Goal: Task Accomplishment & Management: Manage account settings

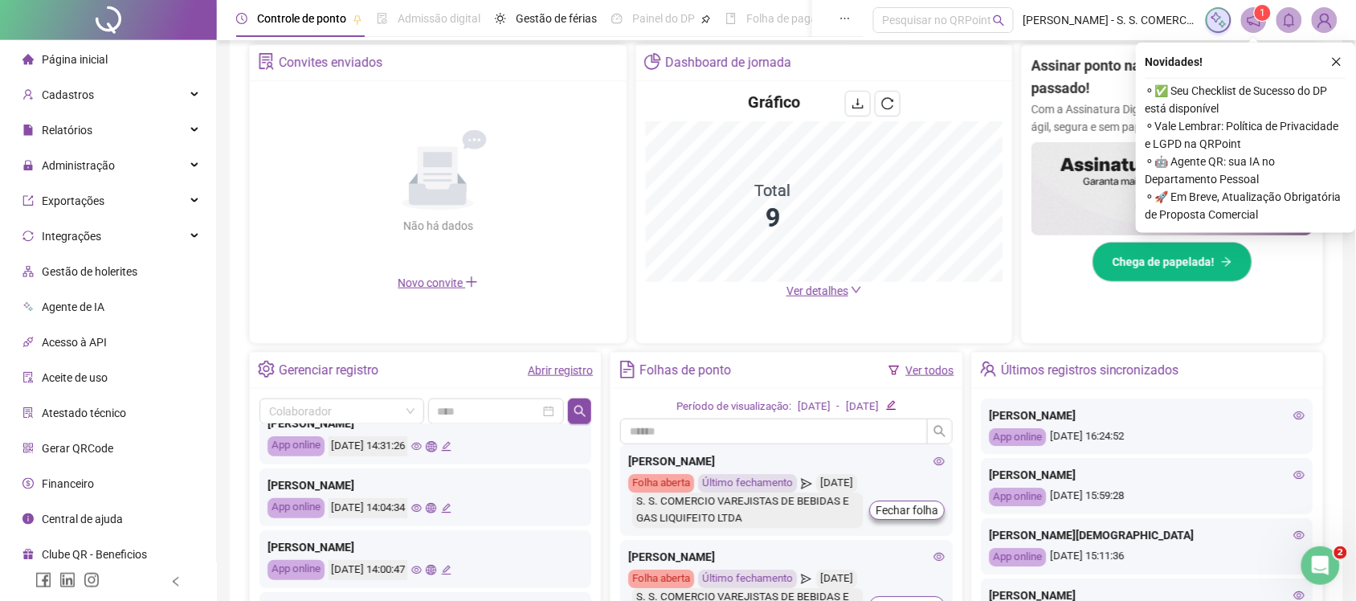
scroll to position [210, 0]
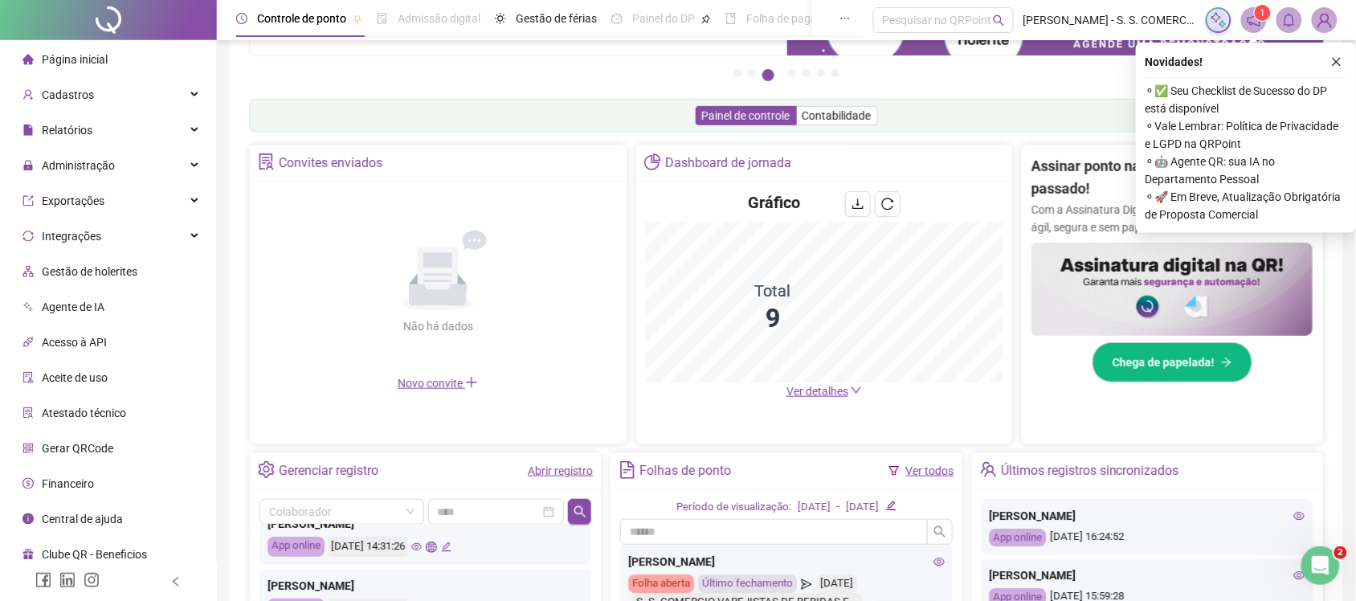
click at [561, 468] on link "Abrir registro" at bounding box center [560, 470] width 65 height 13
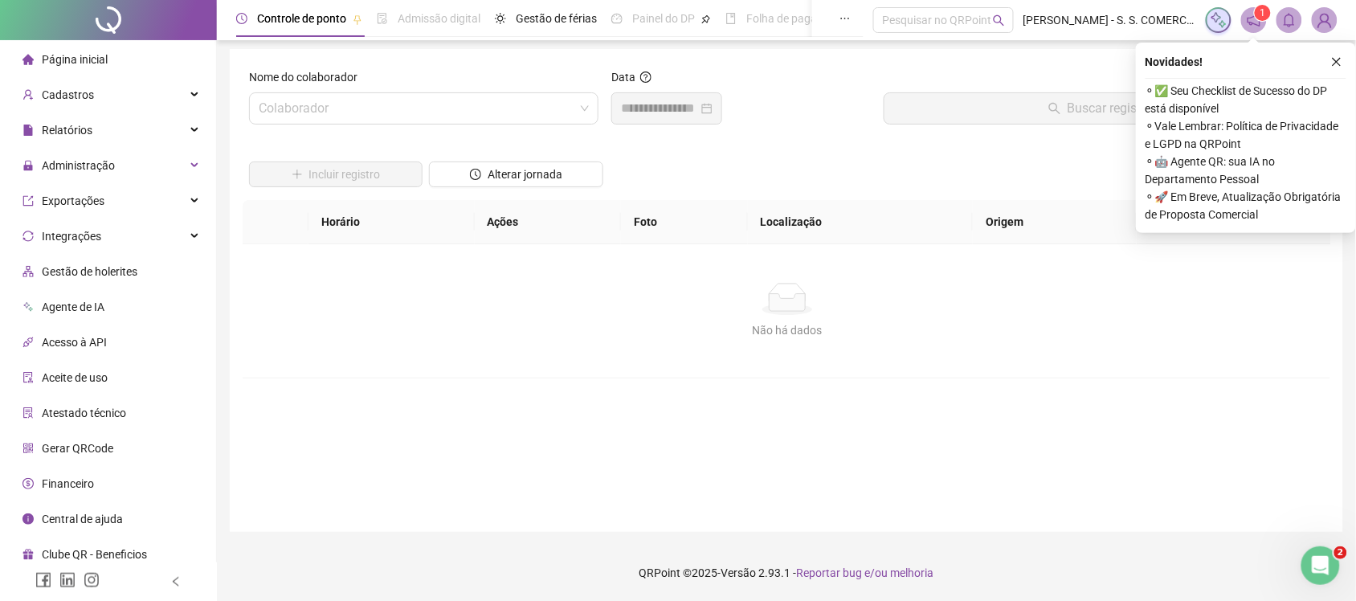
scroll to position [4, 0]
click at [1338, 58] on icon "close" at bounding box center [1336, 61] width 11 height 11
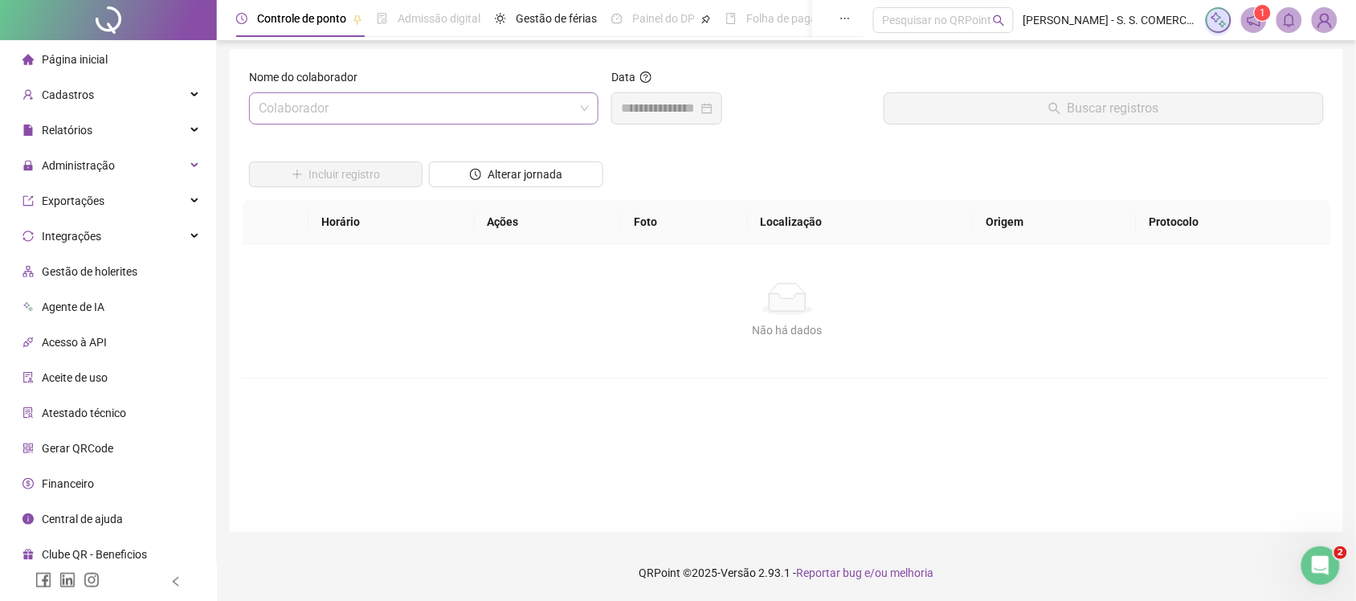
click at [346, 101] on input "search" at bounding box center [417, 108] width 316 height 31
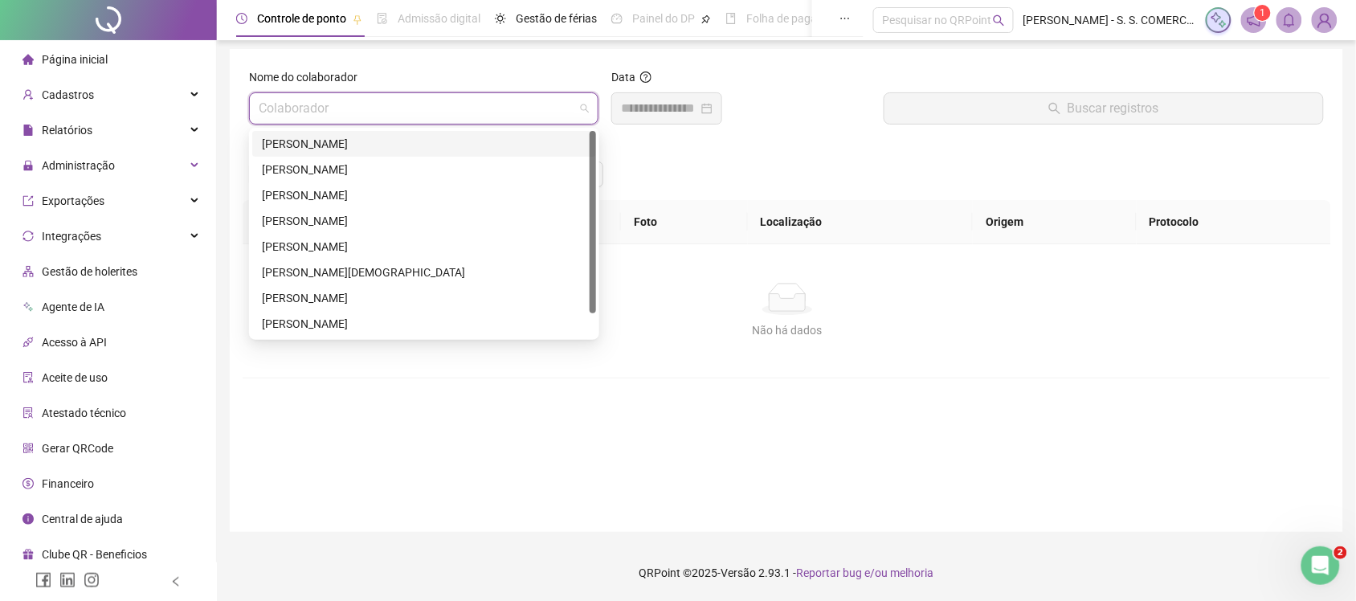
drag, startPoint x: 339, startPoint y: 137, endPoint x: 1159, endPoint y: 111, distance: 819.9
click at [342, 135] on div "[PERSON_NAME]" at bounding box center [424, 144] width 325 height 18
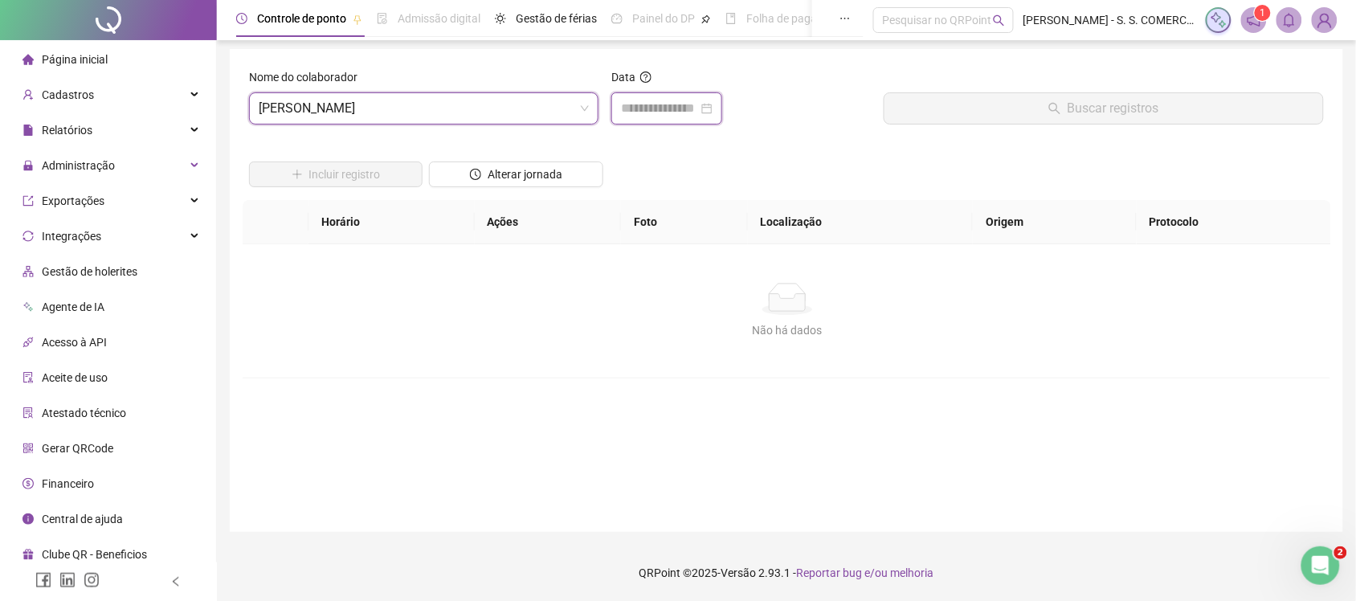
click at [643, 115] on input at bounding box center [659, 108] width 77 height 19
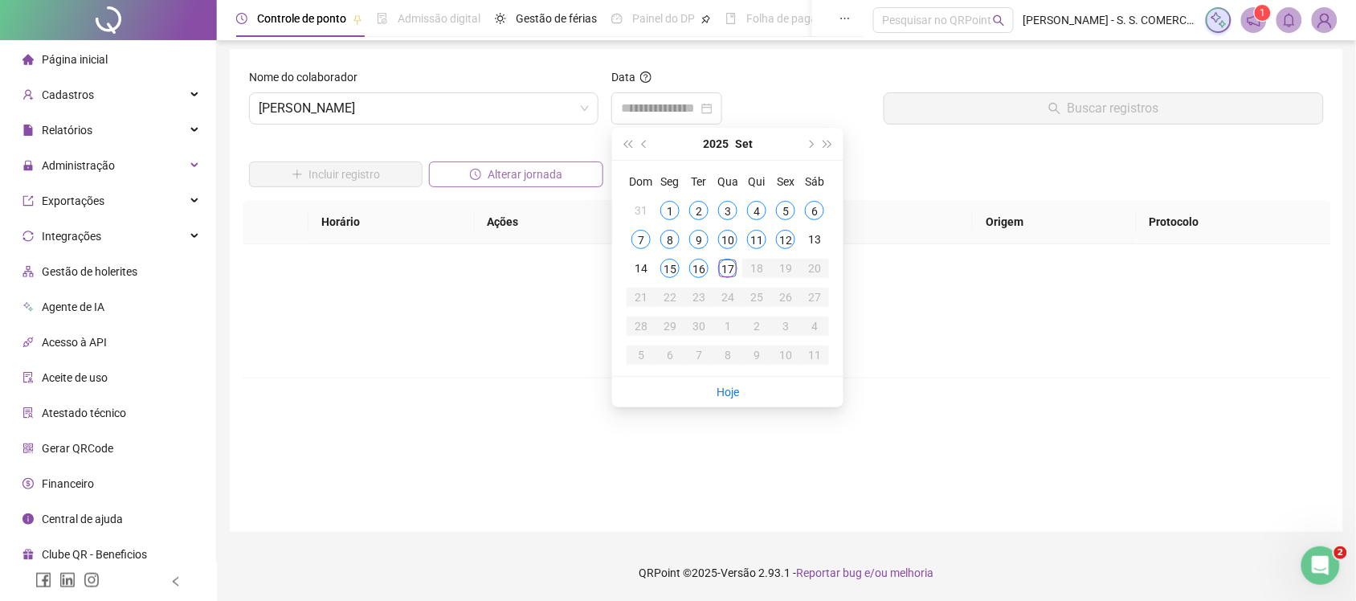
click at [553, 170] on span "Alterar jornada" at bounding box center [525, 175] width 75 height 18
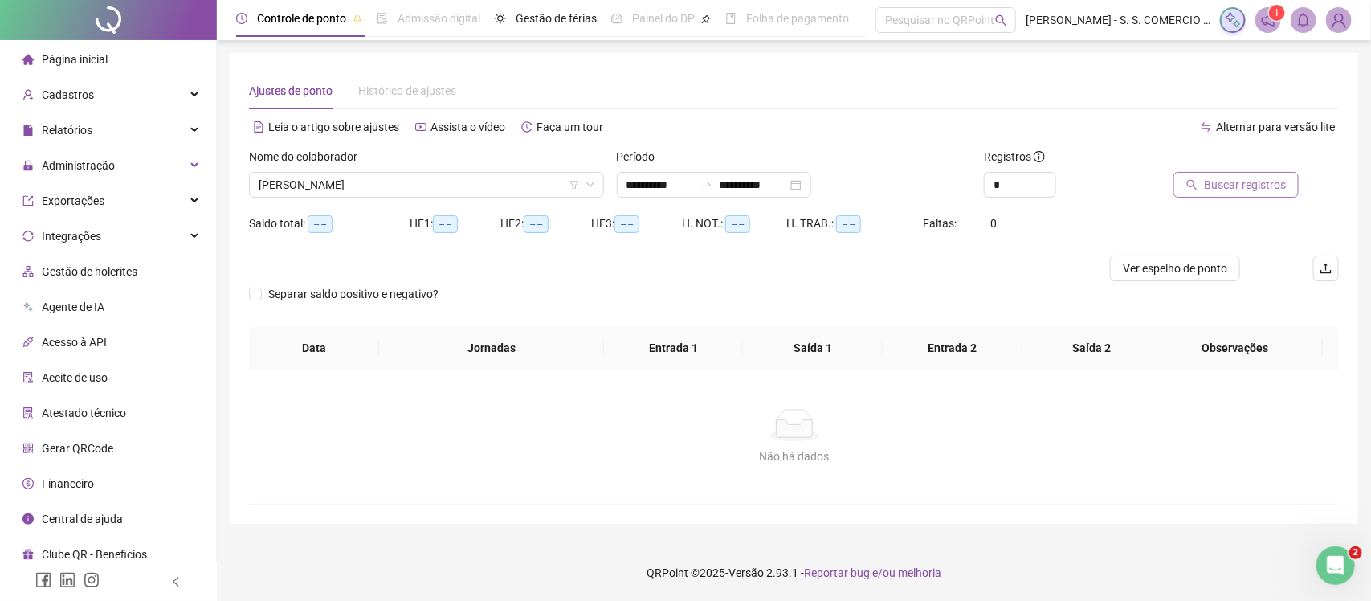
click at [1241, 174] on button "Buscar registros" at bounding box center [1236, 185] width 125 height 26
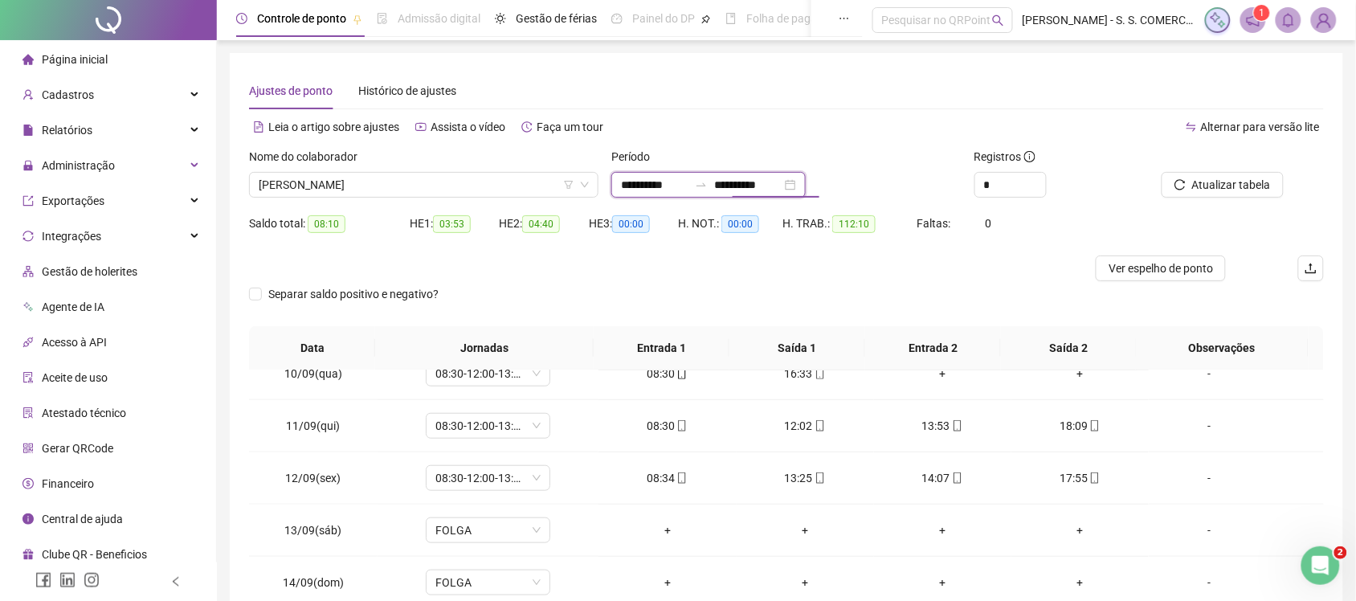
click at [782, 179] on input "**********" at bounding box center [747, 185] width 67 height 18
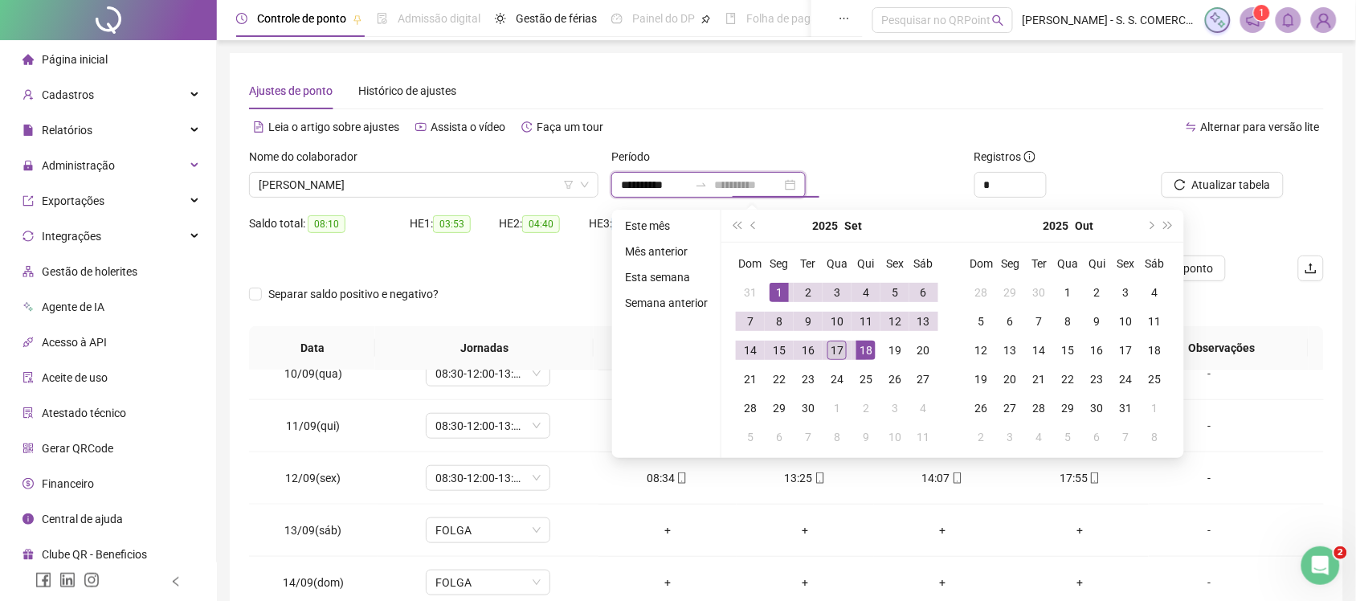
type input "**********"
click at [834, 352] on div "17" at bounding box center [837, 350] width 19 height 19
type input "**********"
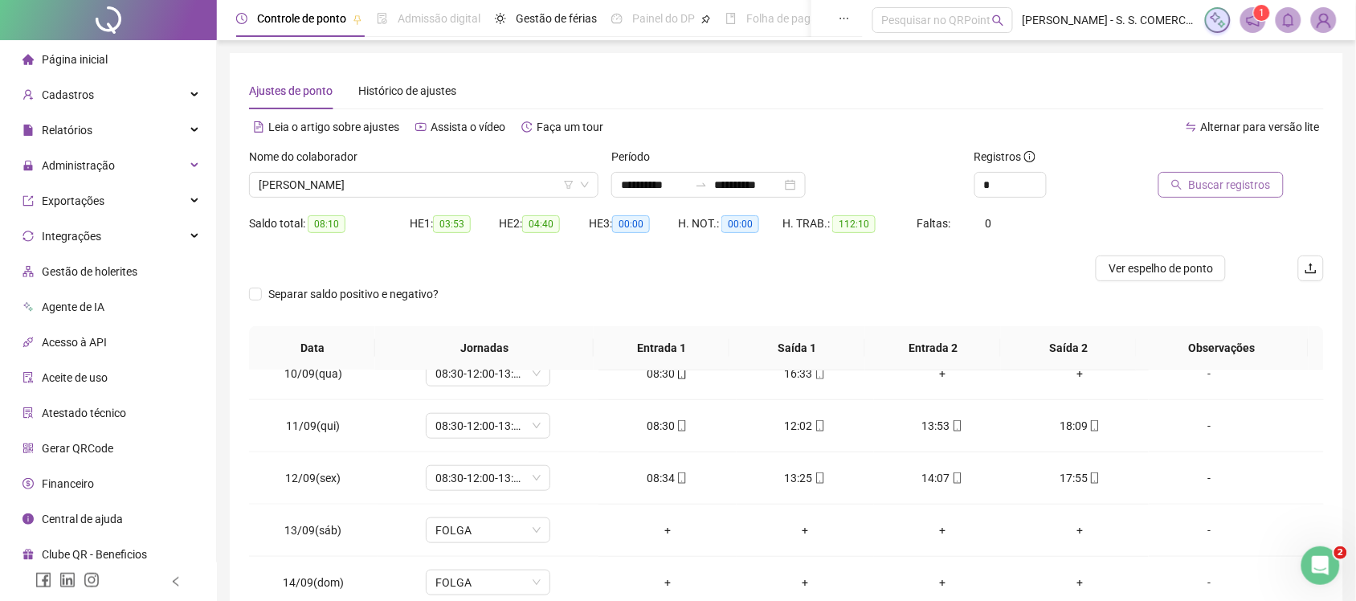
click at [1209, 176] on span "Buscar registros" at bounding box center [1230, 185] width 82 height 18
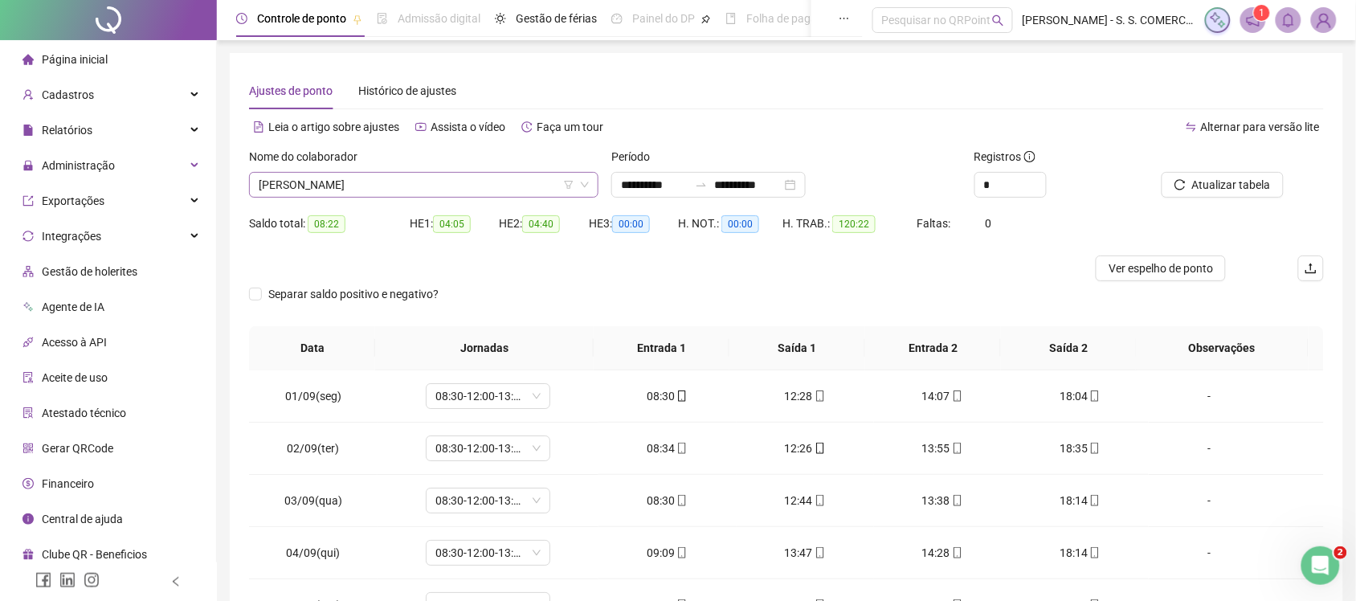
click at [476, 178] on span "[PERSON_NAME]" at bounding box center [424, 185] width 330 height 24
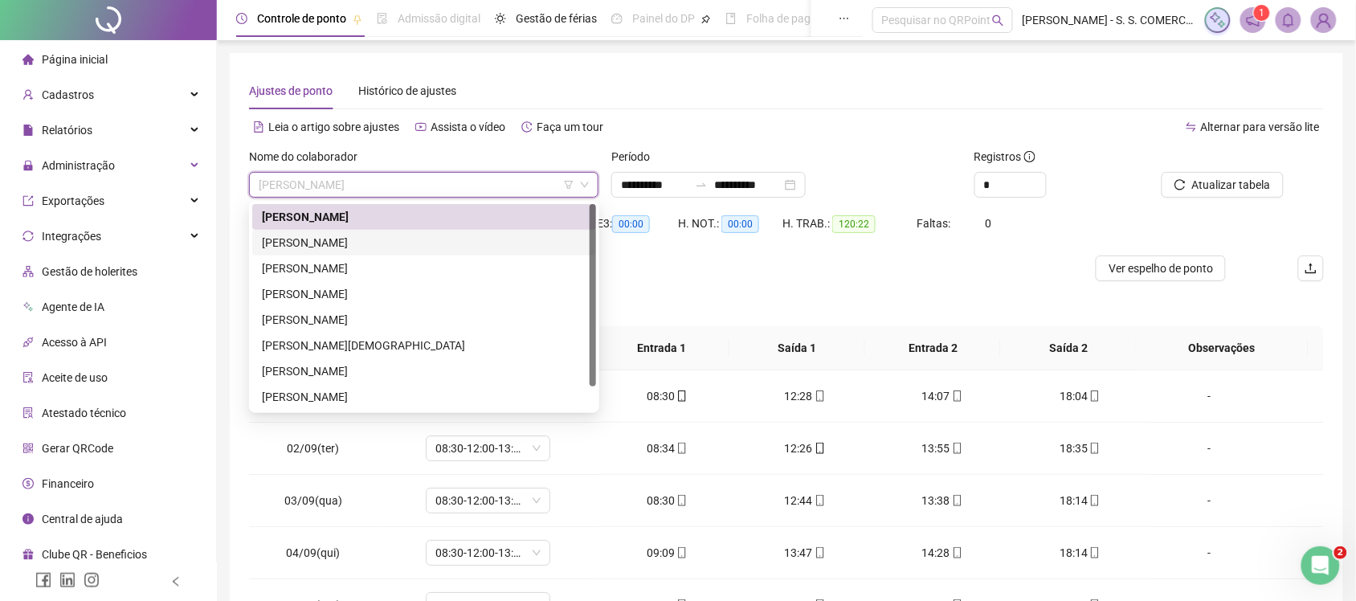
click at [403, 247] on div "[PERSON_NAME]" at bounding box center [424, 243] width 325 height 18
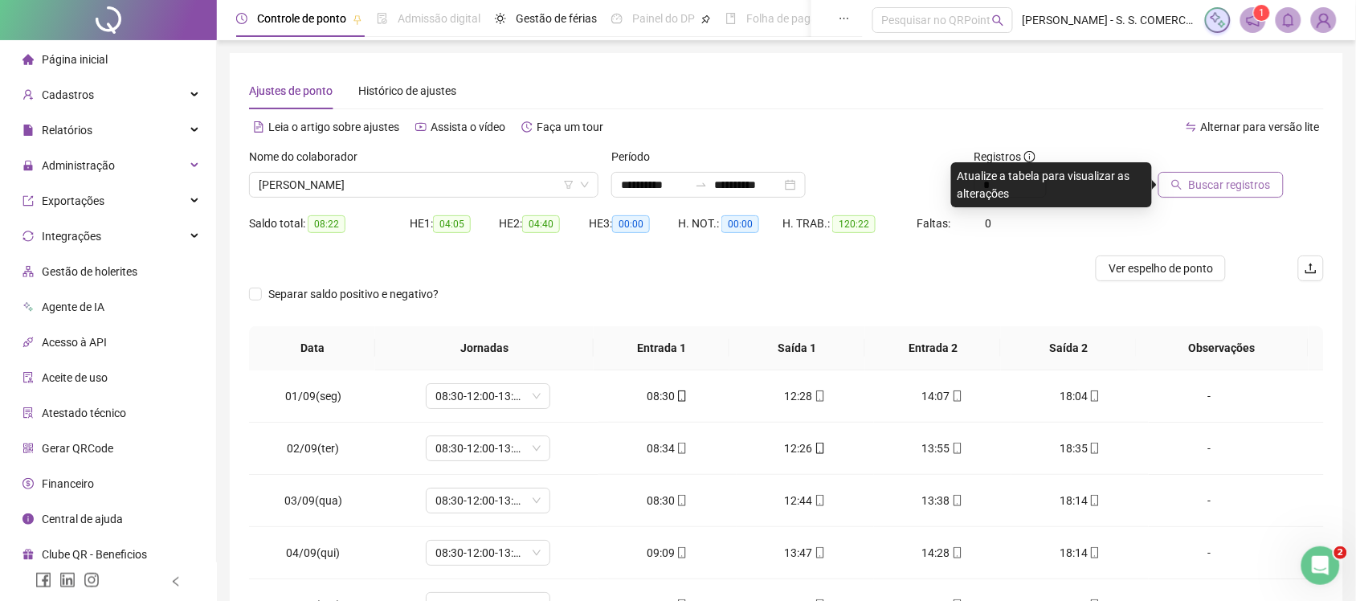
click at [1247, 173] on button "Buscar registros" at bounding box center [1221, 185] width 125 height 26
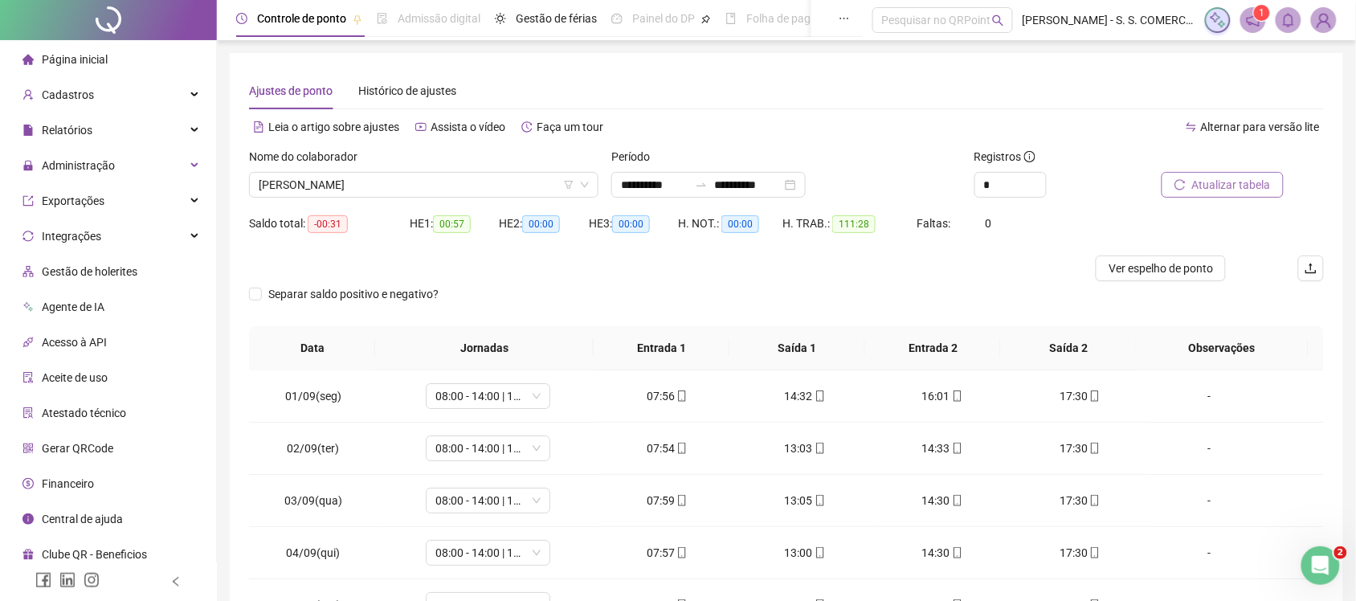
click at [1244, 179] on span "Atualizar tabela" at bounding box center [1231, 185] width 79 height 18
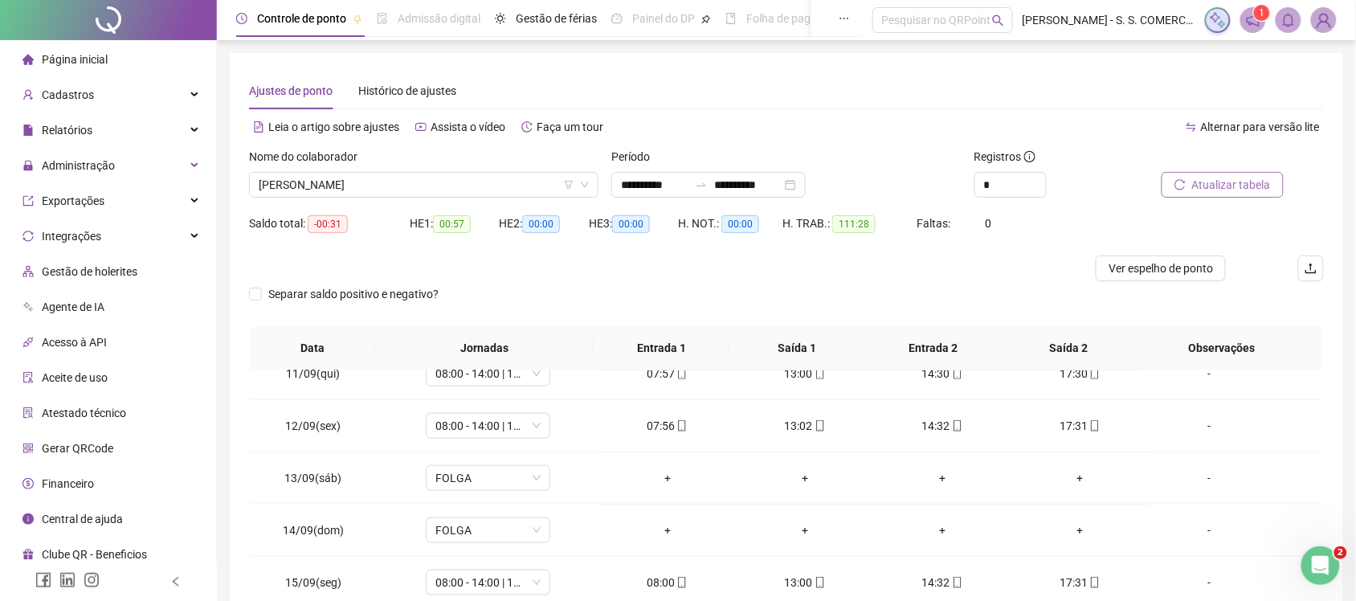
click at [1212, 182] on span "Atualizar tabela" at bounding box center [1231, 185] width 79 height 18
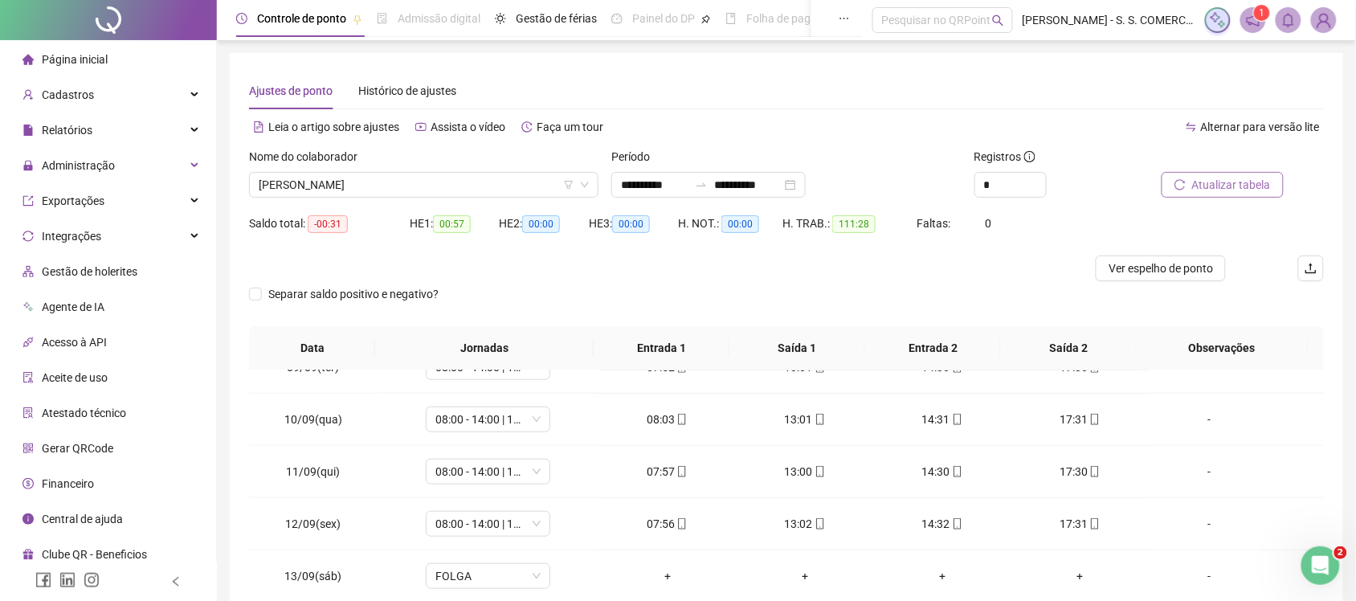
click at [1253, 181] on span "Atualizar tabela" at bounding box center [1231, 185] width 79 height 18
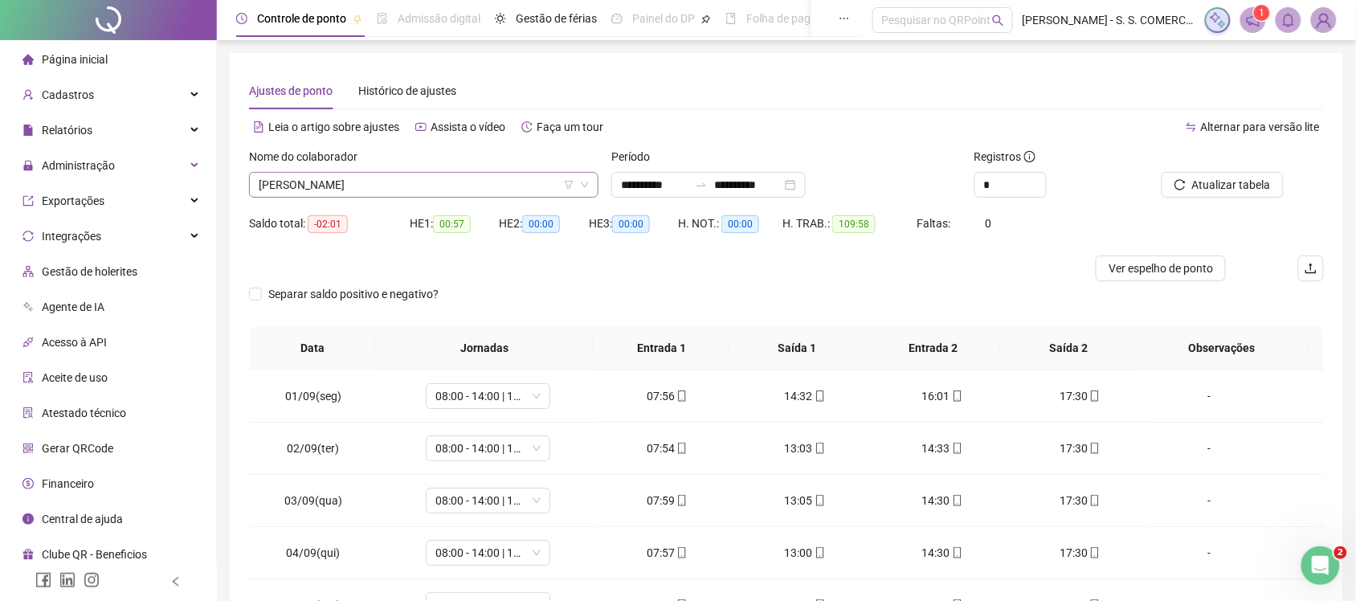
click at [480, 185] on span "[PERSON_NAME]" at bounding box center [424, 185] width 330 height 24
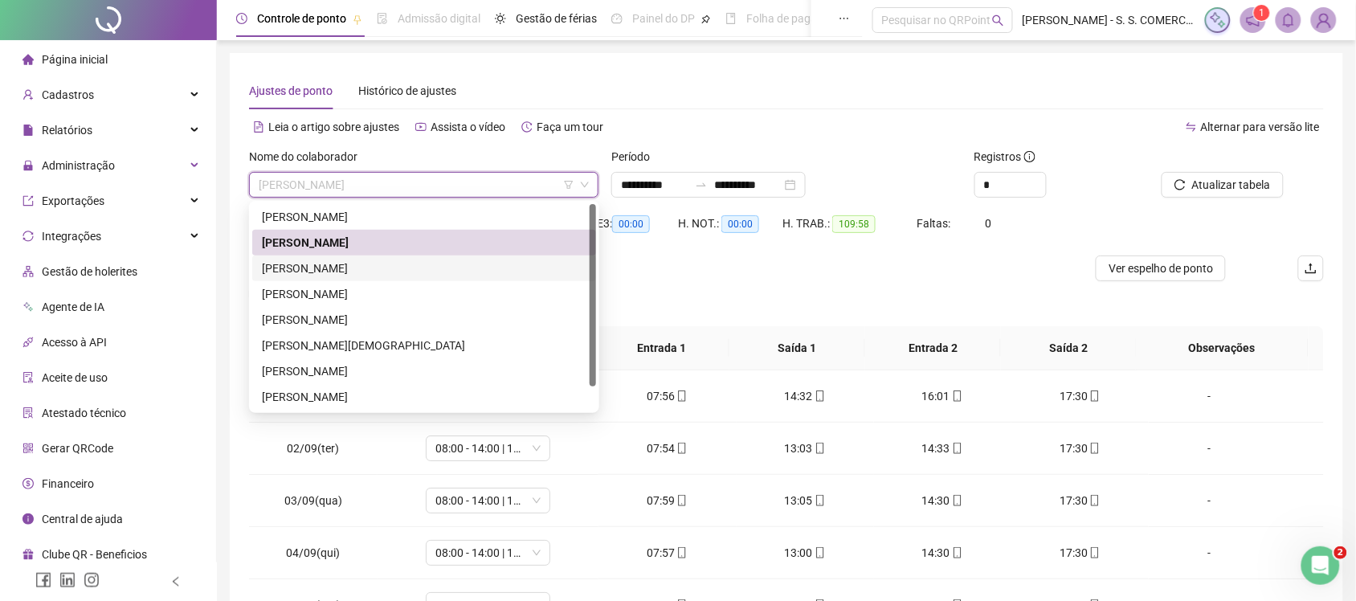
click at [434, 267] on div "[PERSON_NAME]" at bounding box center [424, 269] width 325 height 18
drag, startPoint x: 434, startPoint y: 267, endPoint x: 587, endPoint y: 250, distance: 153.6
click at [435, 267] on div at bounding box center [652, 268] width 807 height 26
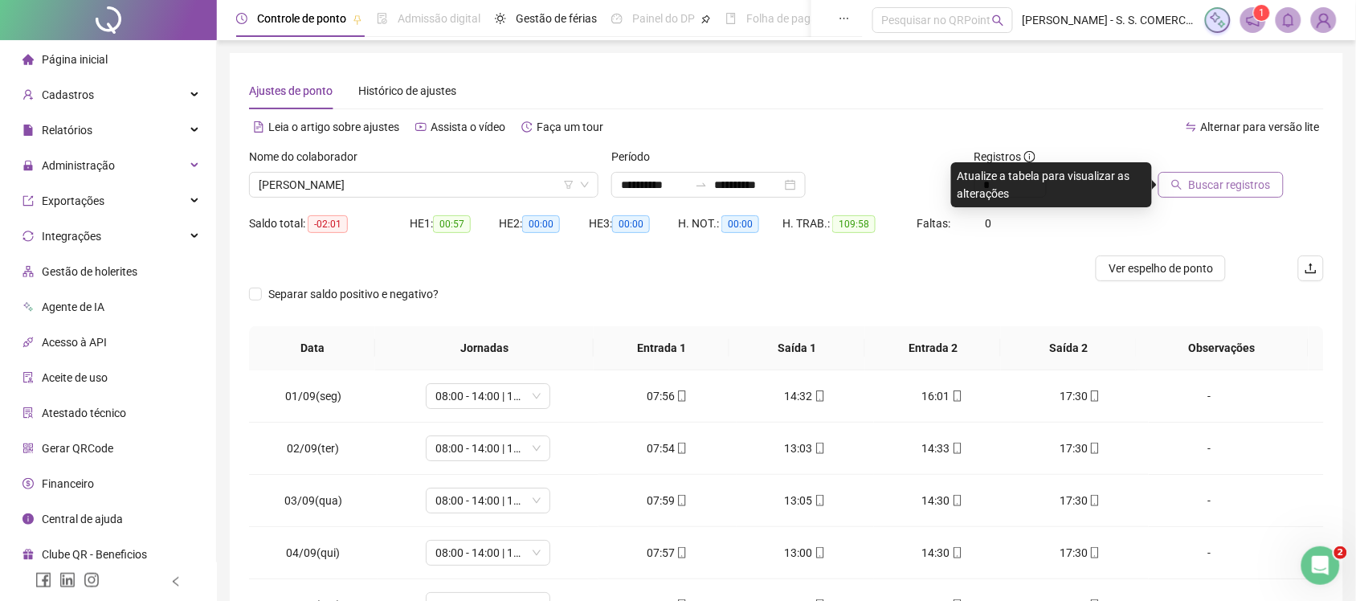
click at [1224, 182] on span "Buscar registros" at bounding box center [1230, 185] width 82 height 18
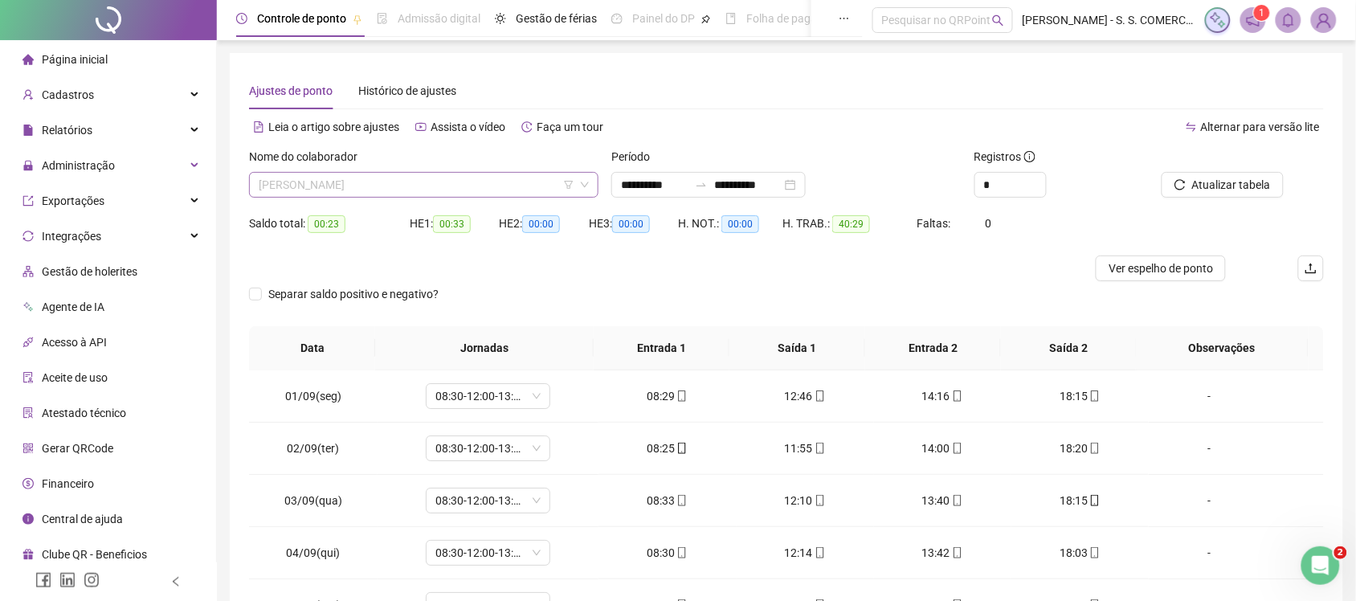
click at [382, 186] on span "[PERSON_NAME]" at bounding box center [424, 185] width 330 height 24
click at [388, 183] on span "[PERSON_NAME]" at bounding box center [424, 185] width 330 height 24
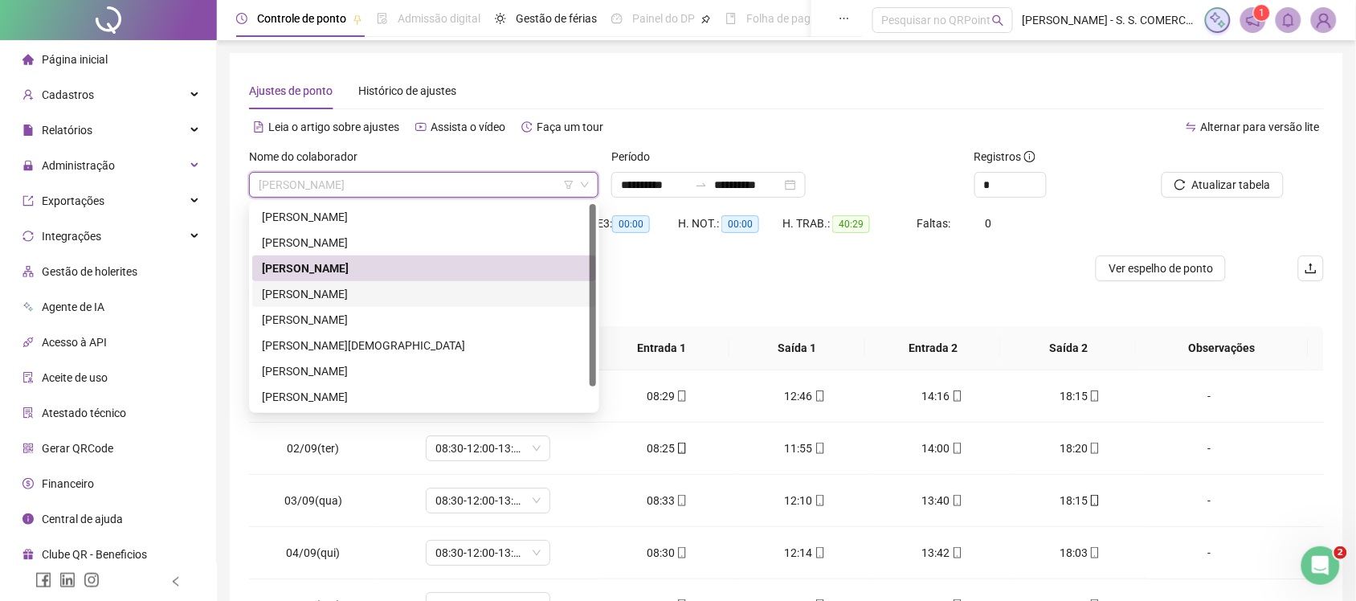
click at [386, 285] on div "[PERSON_NAME]" at bounding box center [424, 294] width 325 height 18
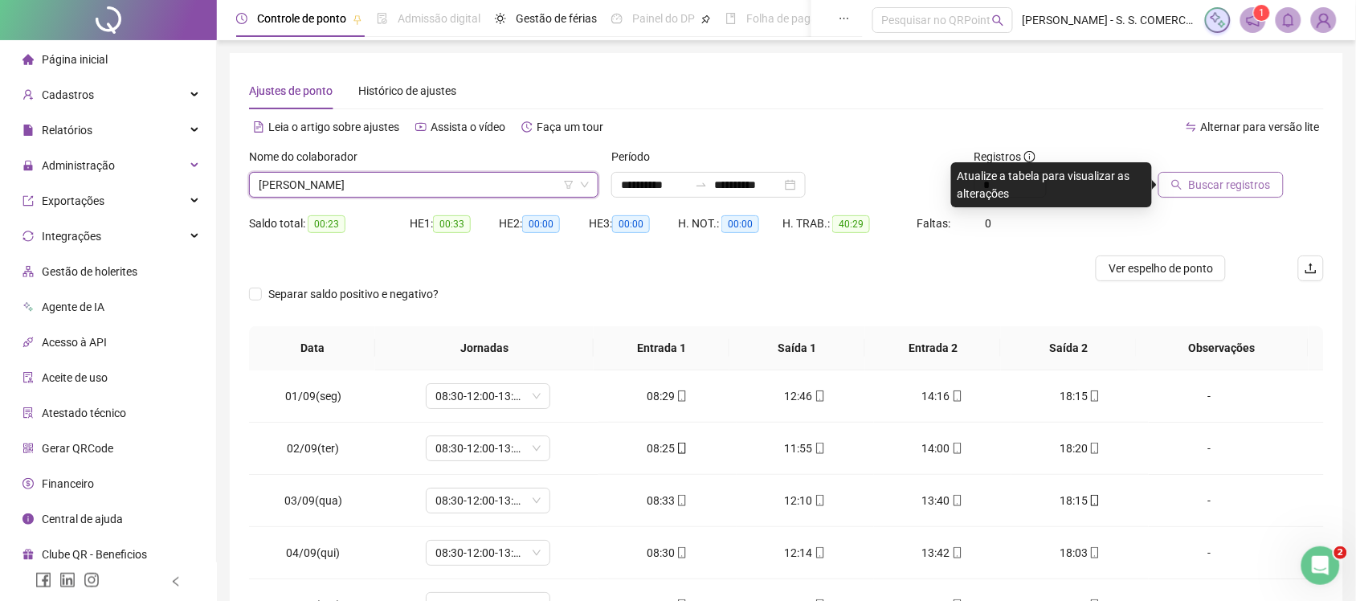
click at [1206, 190] on span "Buscar registros" at bounding box center [1230, 185] width 82 height 18
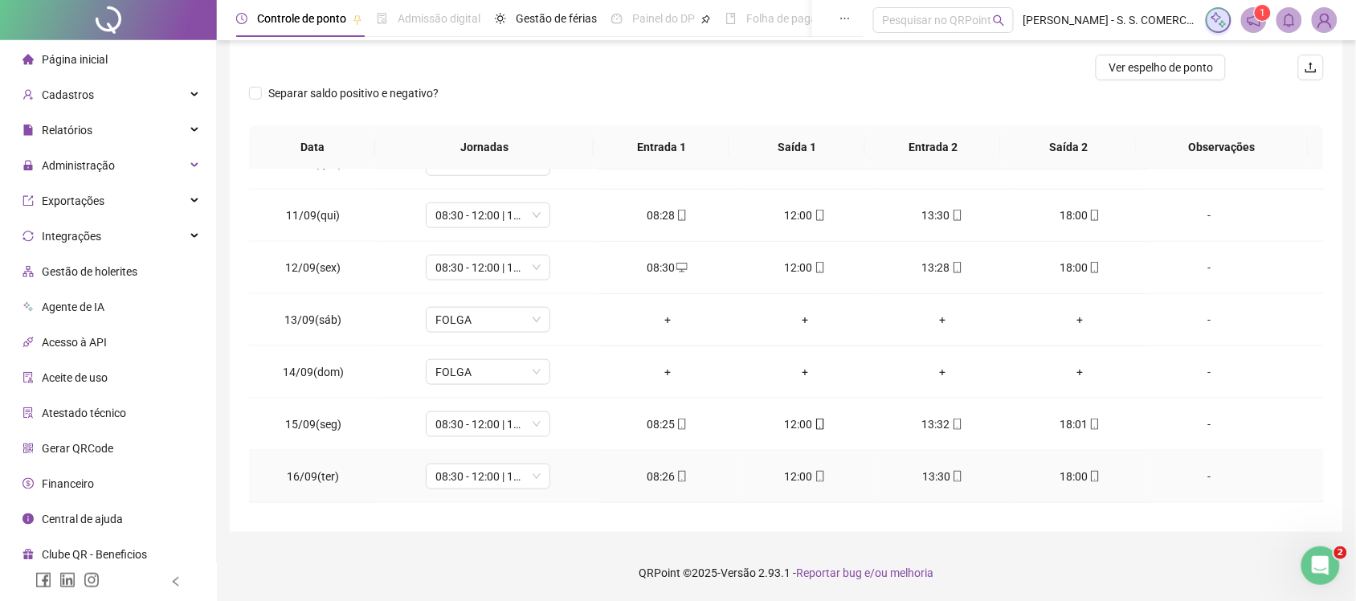
scroll to position [547, 0]
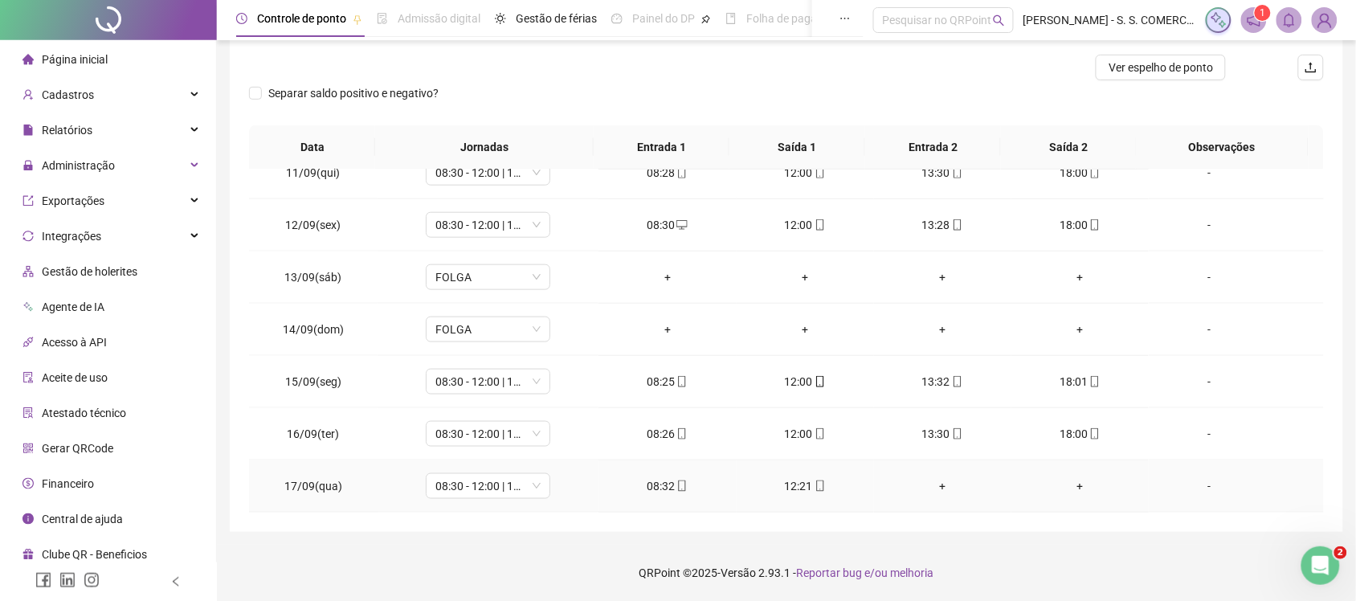
click at [930, 487] on div "+" at bounding box center [943, 486] width 112 height 18
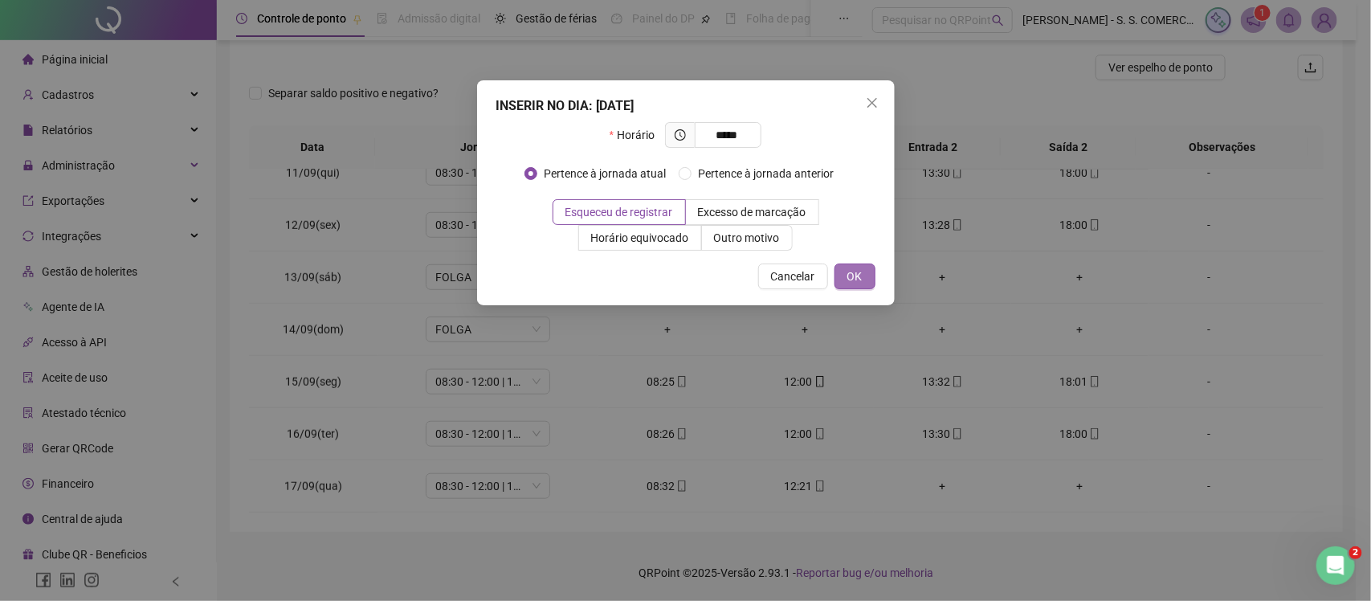
type input "*****"
click at [862, 285] on button "OK" at bounding box center [855, 277] width 41 height 26
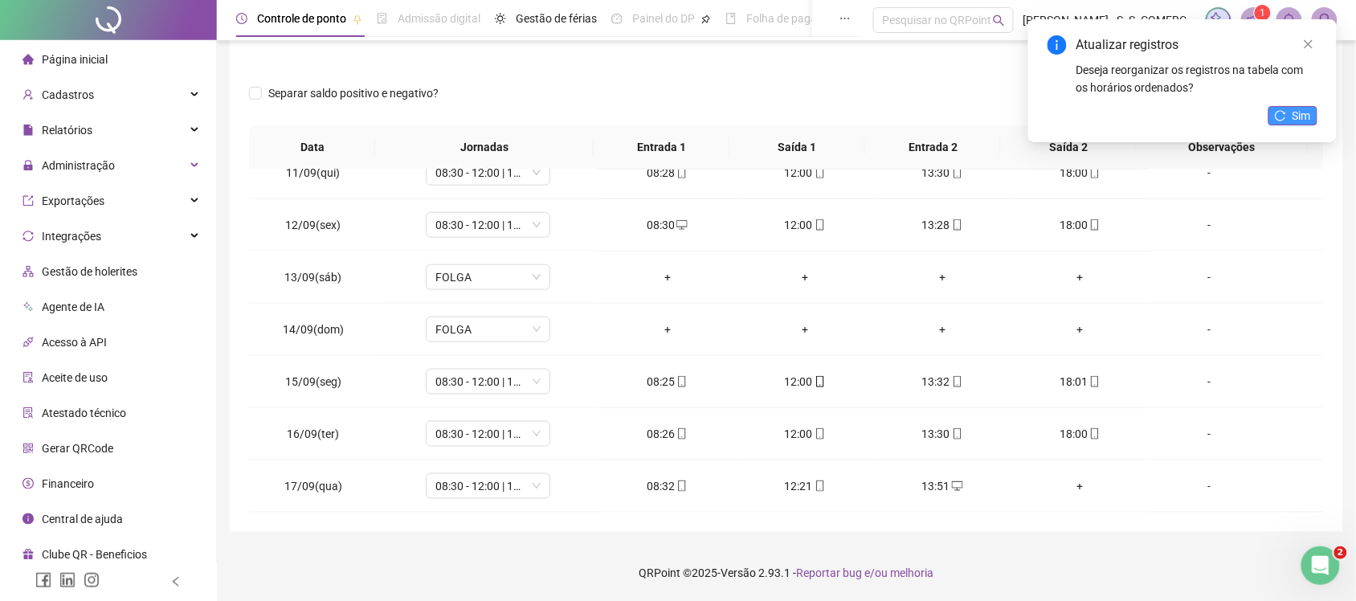
click at [1311, 116] on span "Sim" at bounding box center [1302, 116] width 18 height 18
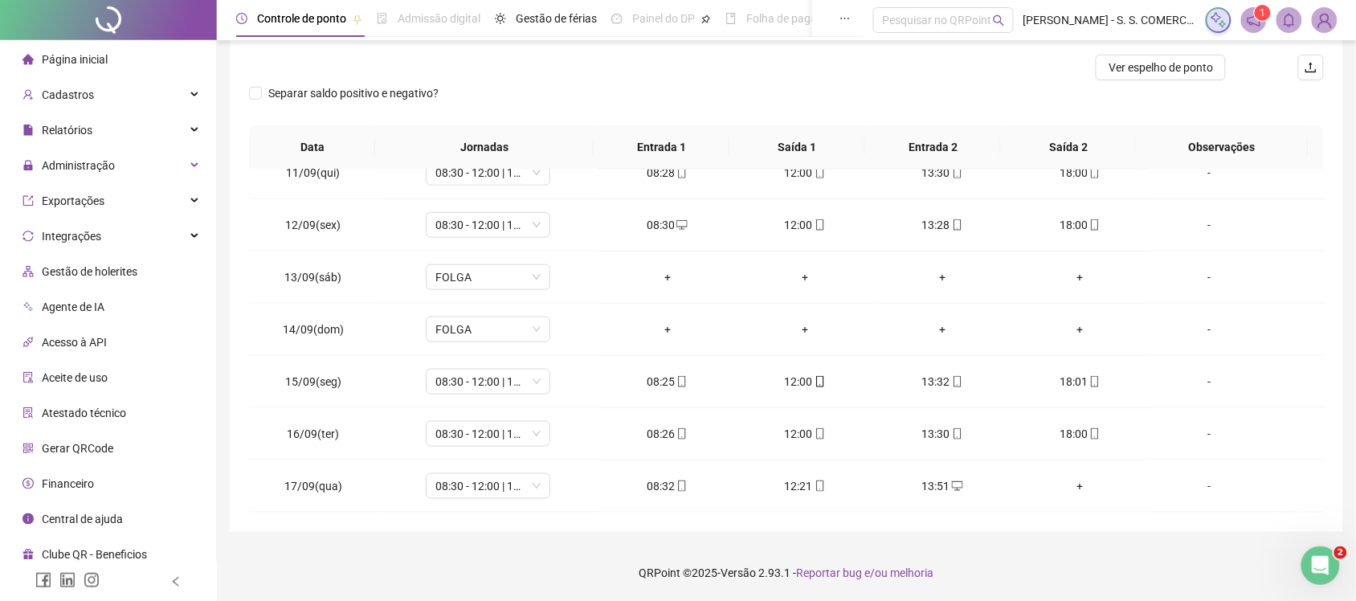
scroll to position [0, 0]
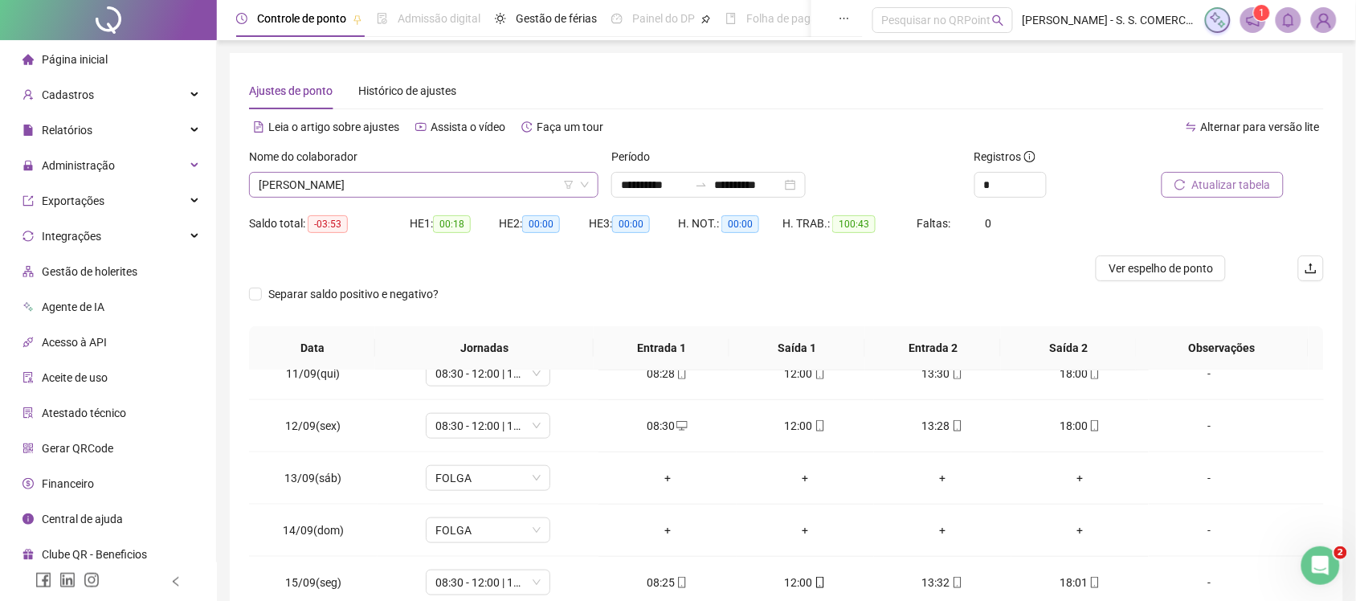
click at [452, 182] on span "[PERSON_NAME]" at bounding box center [424, 185] width 330 height 24
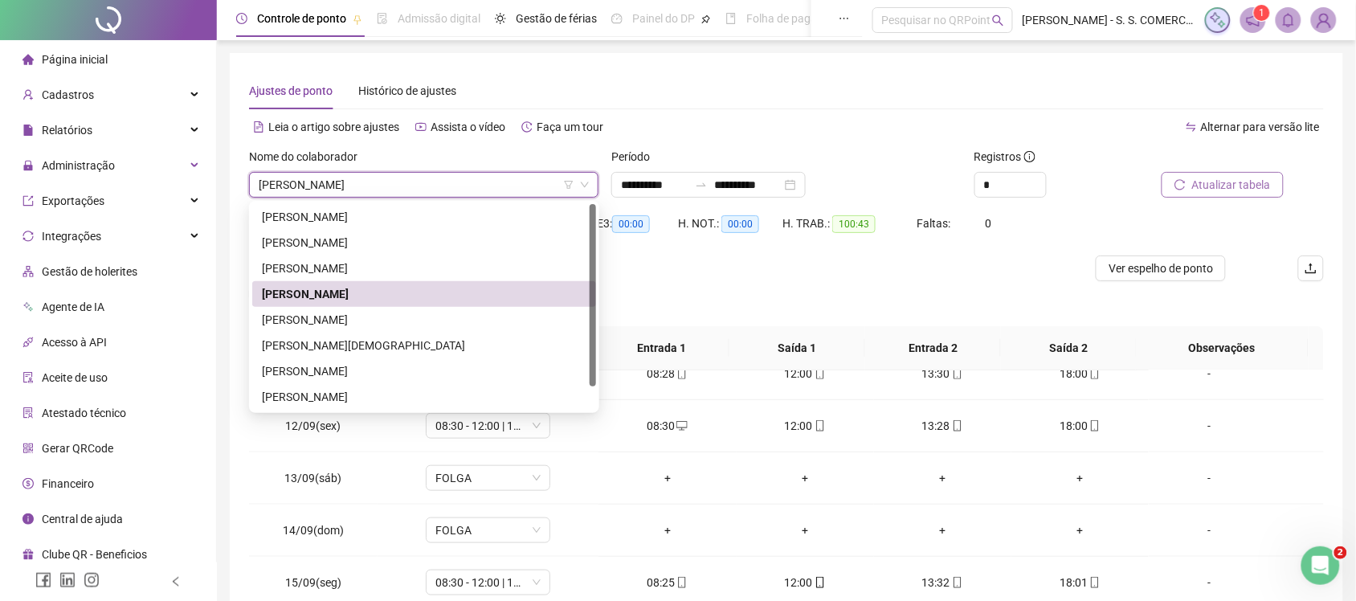
click at [452, 182] on span "[PERSON_NAME]" at bounding box center [424, 185] width 330 height 24
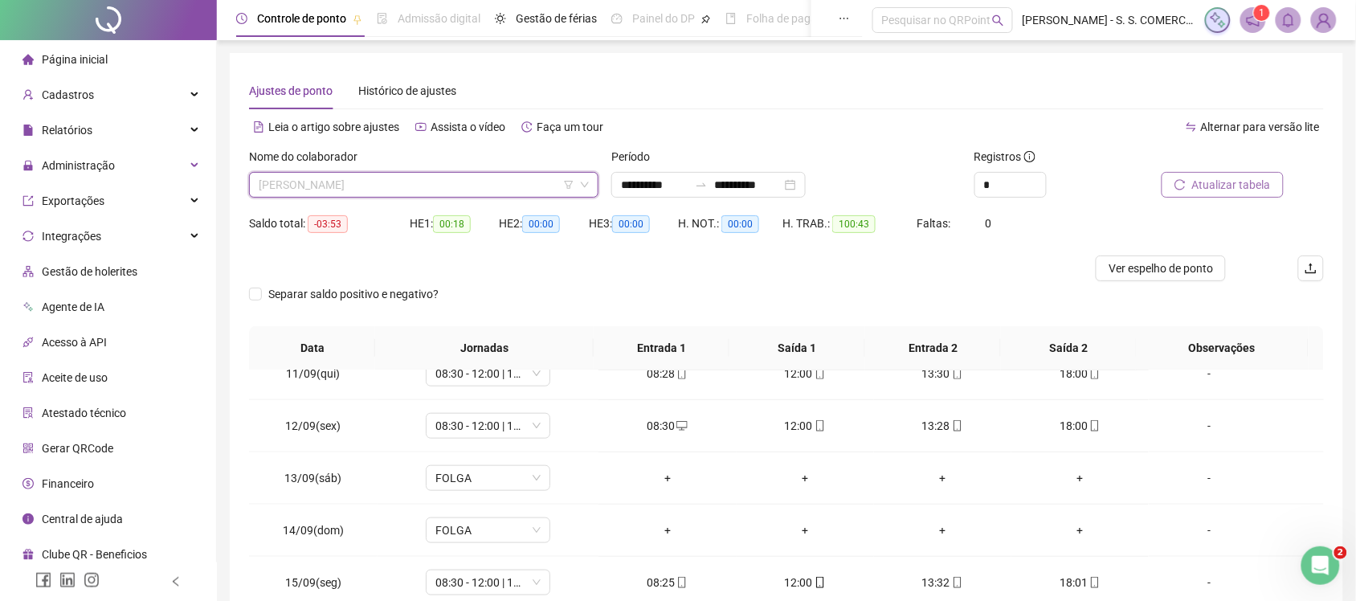
click at [403, 174] on span "[PERSON_NAME]" at bounding box center [424, 185] width 330 height 24
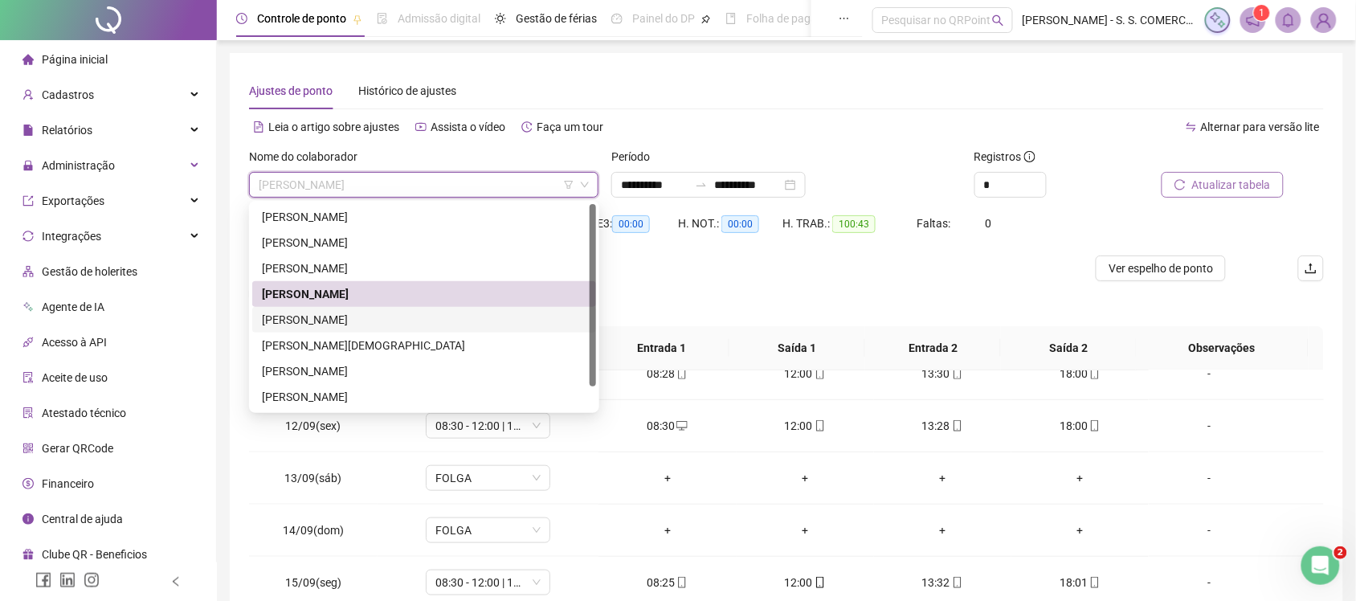
click at [386, 312] on div "[PERSON_NAME]" at bounding box center [424, 320] width 325 height 18
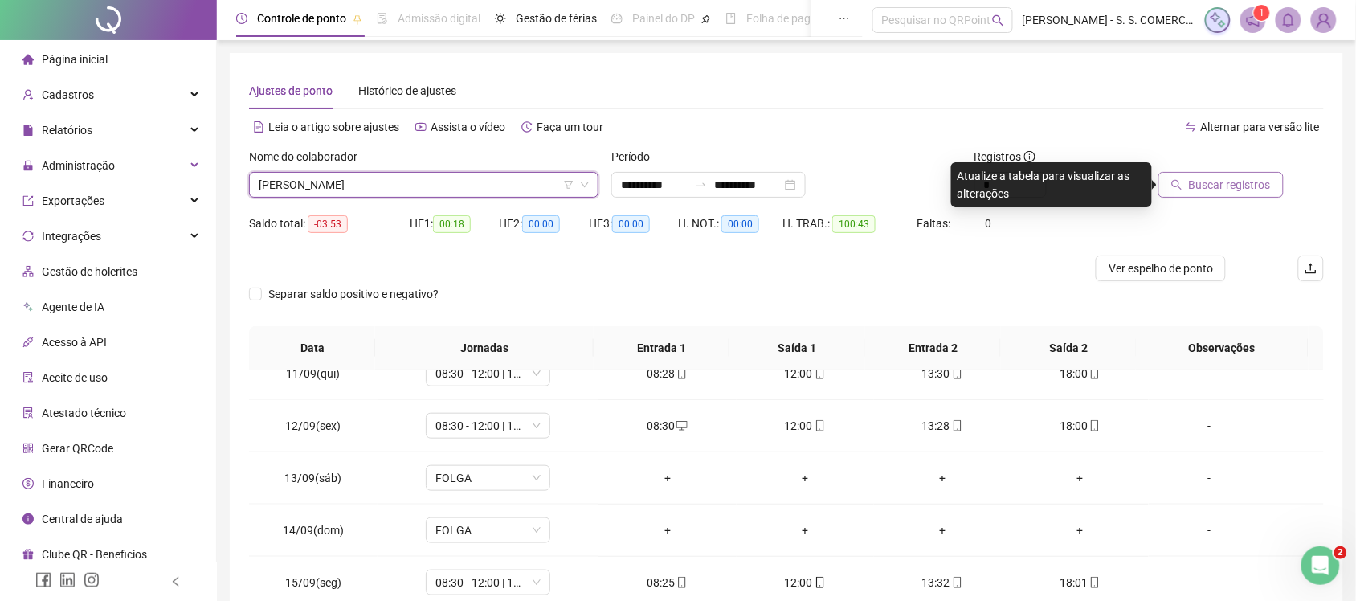
click at [1196, 173] on button "Buscar registros" at bounding box center [1221, 185] width 125 height 26
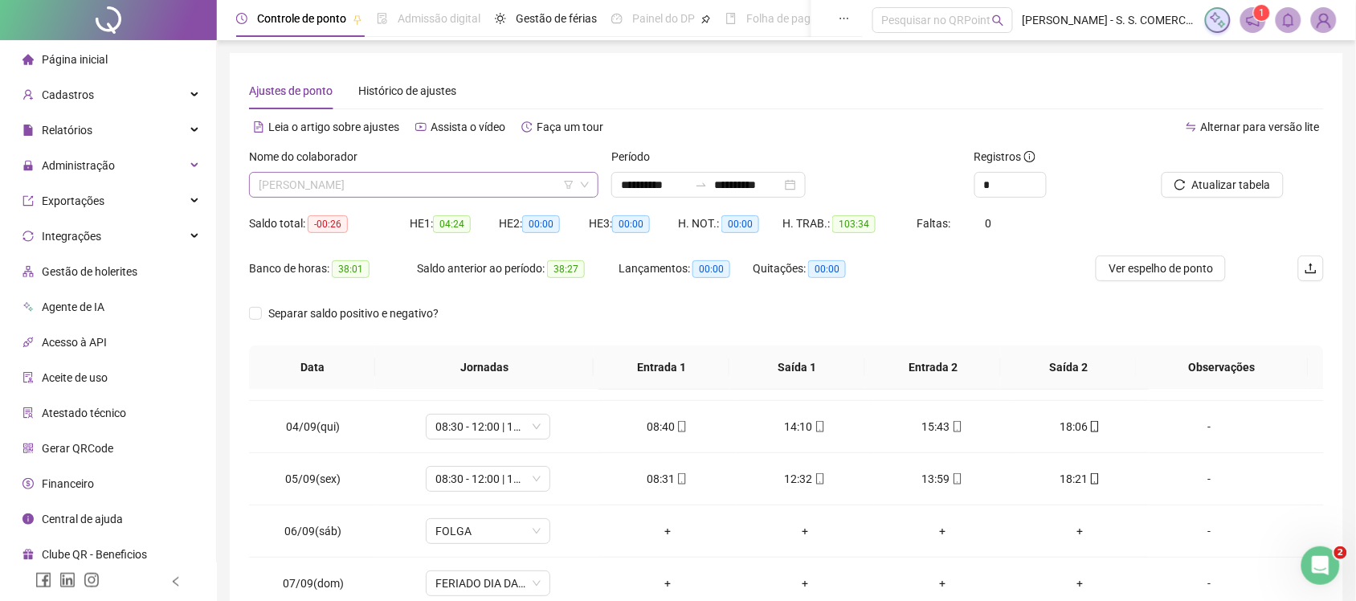
click at [435, 177] on span "[PERSON_NAME]" at bounding box center [424, 185] width 330 height 24
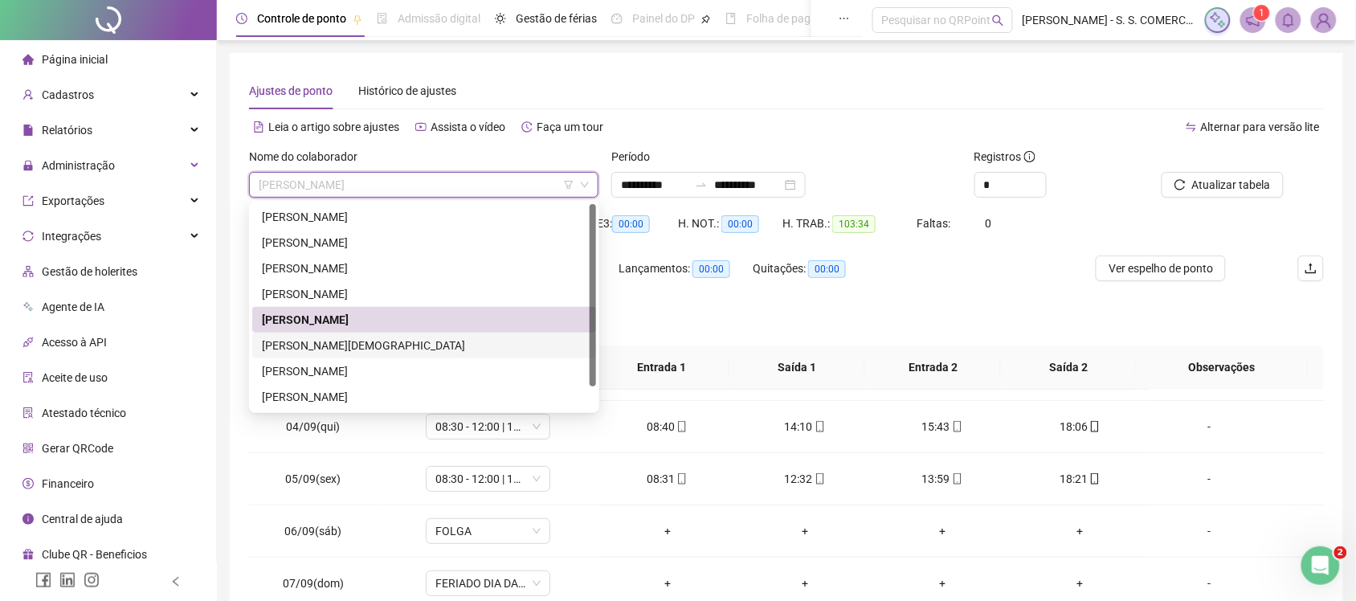
click at [370, 342] on div "[PERSON_NAME][DEMOGRAPHIC_DATA]" at bounding box center [424, 346] width 325 height 18
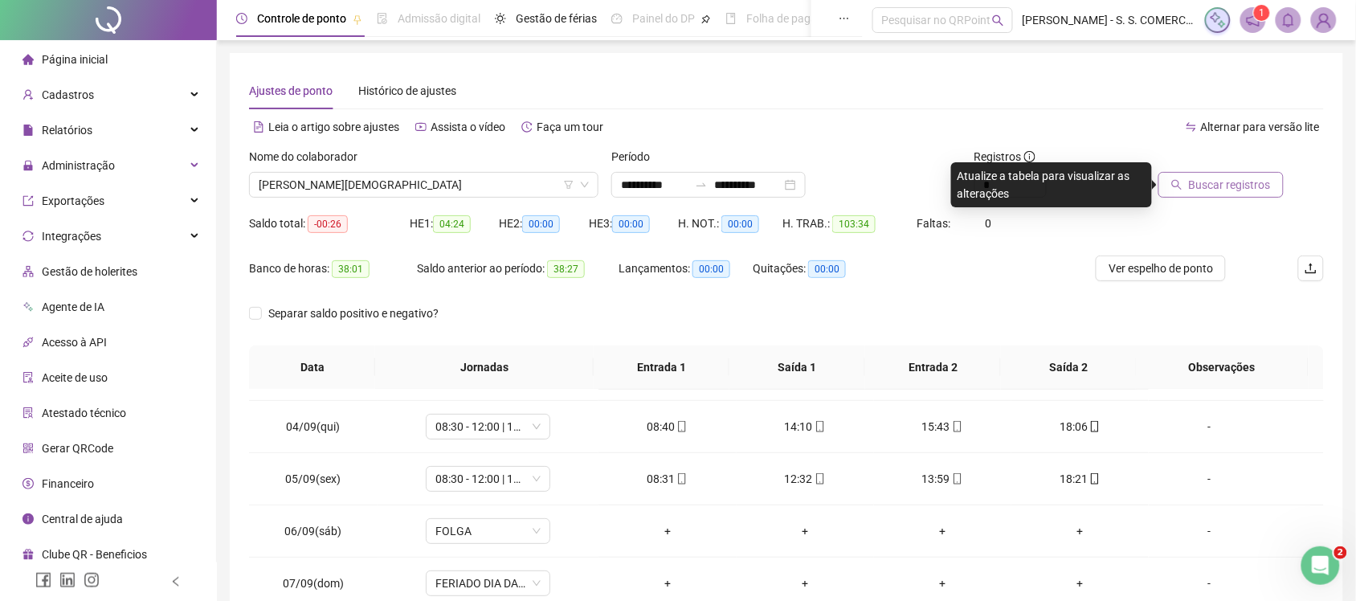
click at [1236, 179] on span "Buscar registros" at bounding box center [1230, 185] width 82 height 18
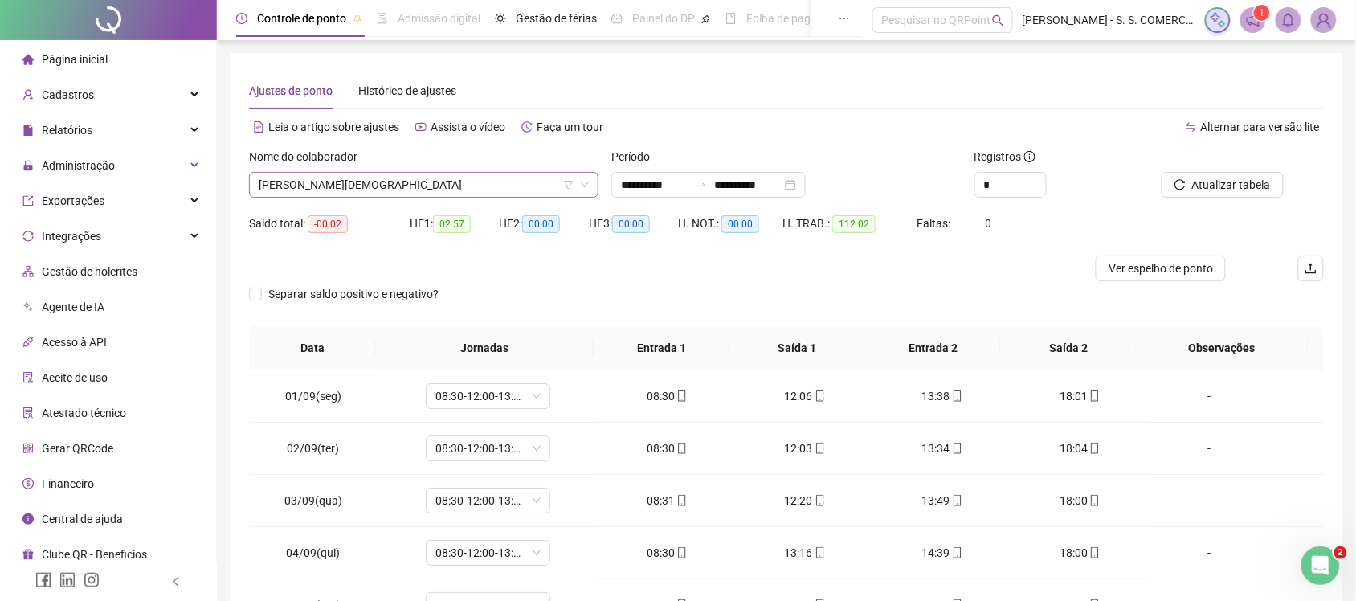
click at [430, 187] on span "[PERSON_NAME][DEMOGRAPHIC_DATA]" at bounding box center [424, 185] width 330 height 24
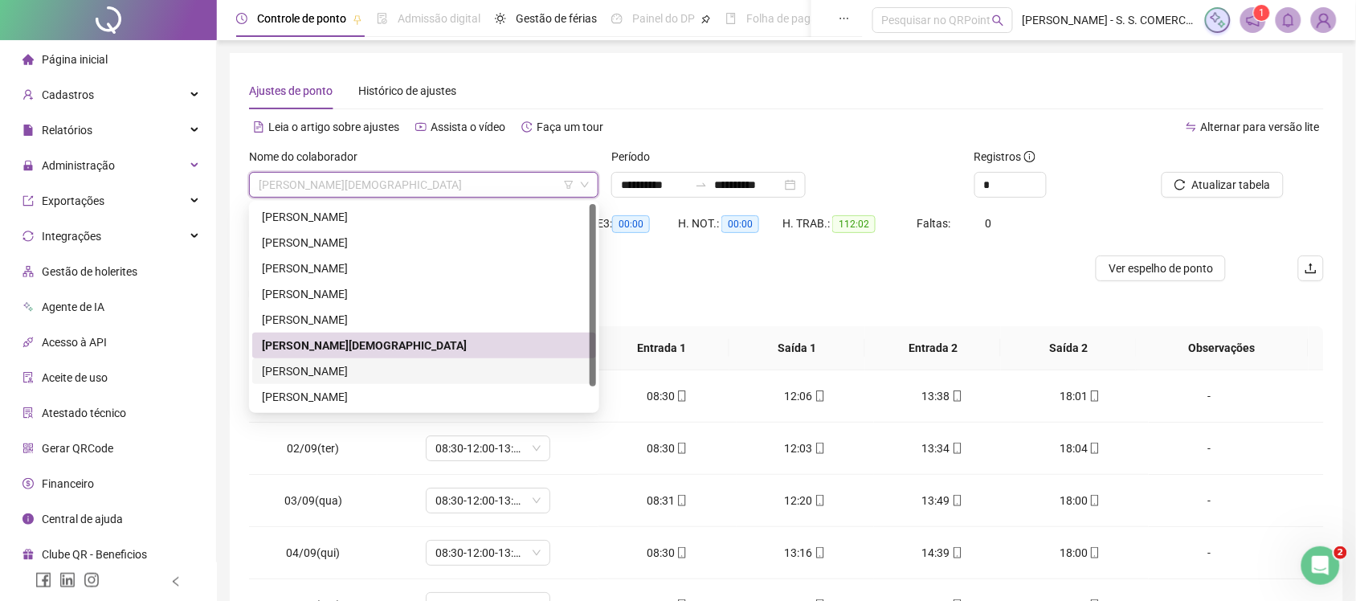
click at [370, 370] on div "[PERSON_NAME]" at bounding box center [424, 371] width 325 height 18
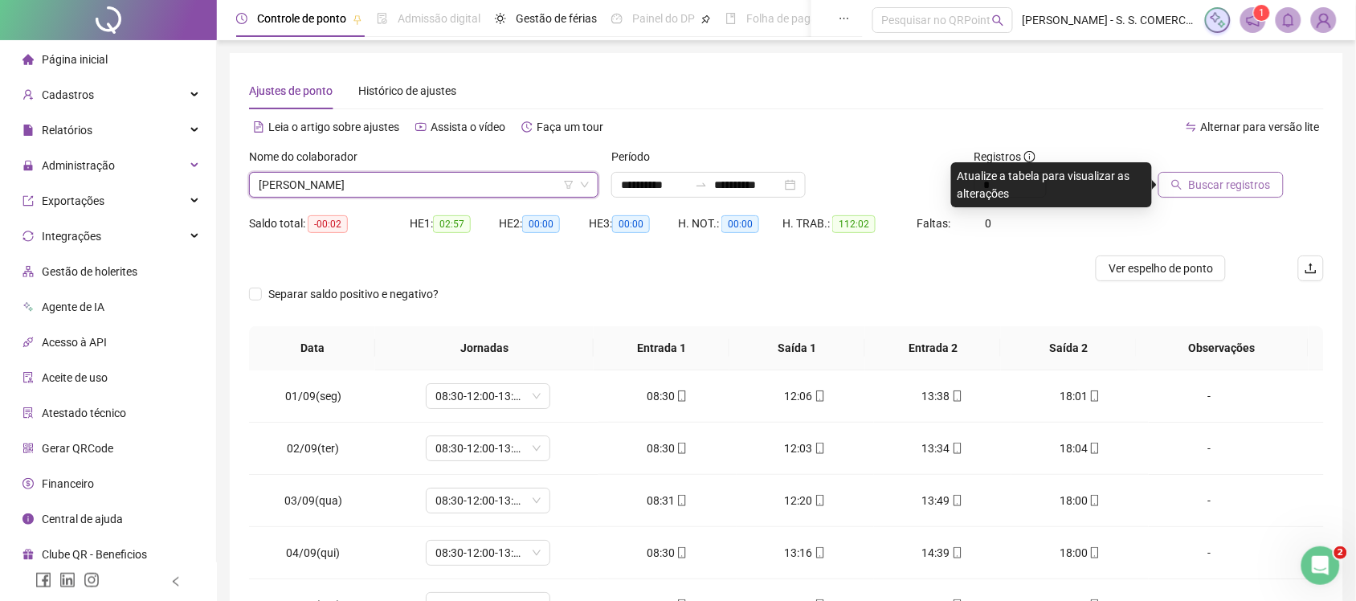
click at [1272, 189] on button "Buscar registros" at bounding box center [1221, 185] width 125 height 26
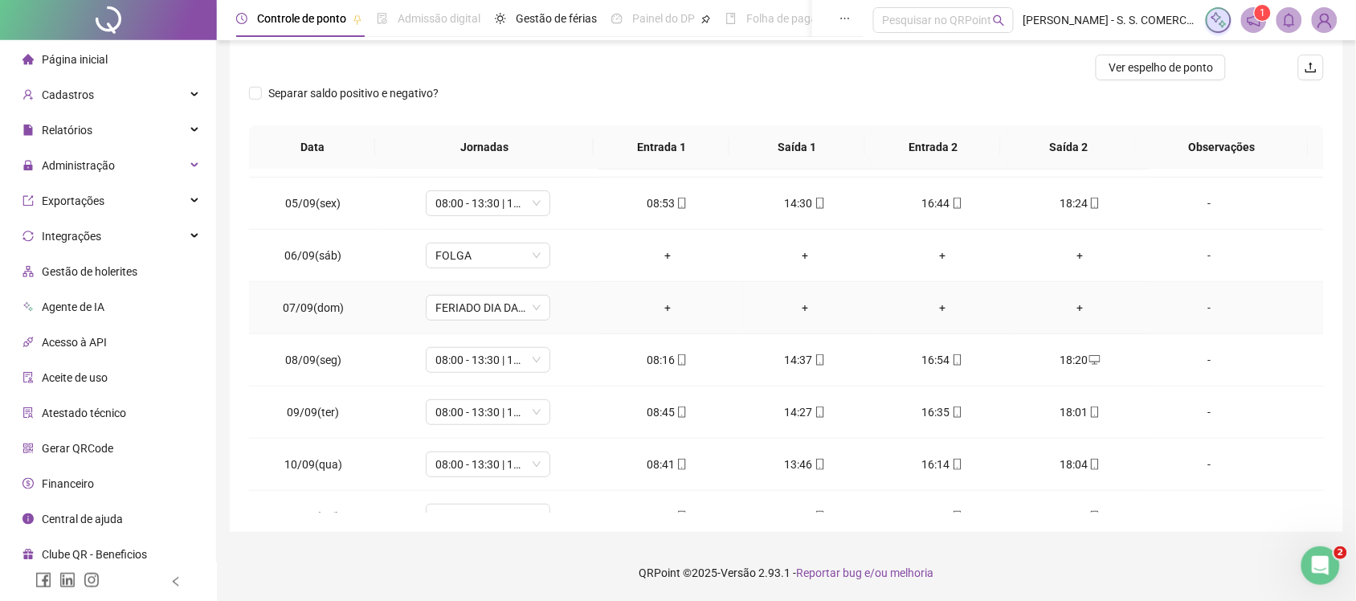
scroll to position [547, 0]
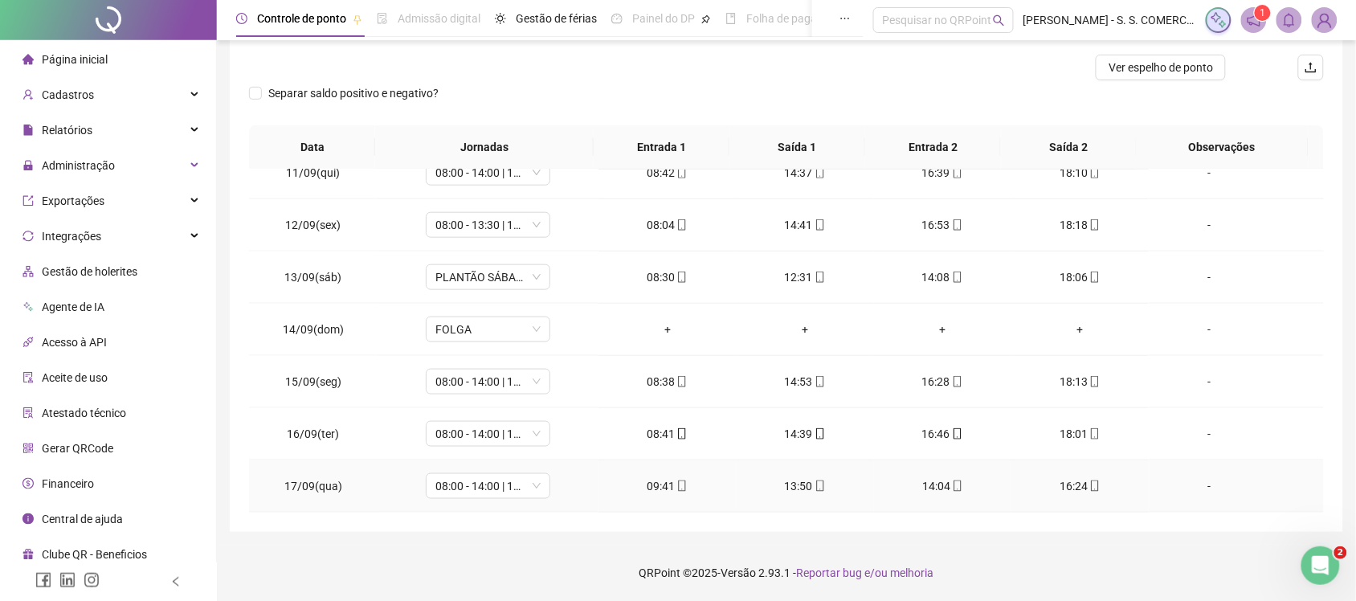
click at [815, 486] on icon "mobile" at bounding box center [820, 485] width 11 height 11
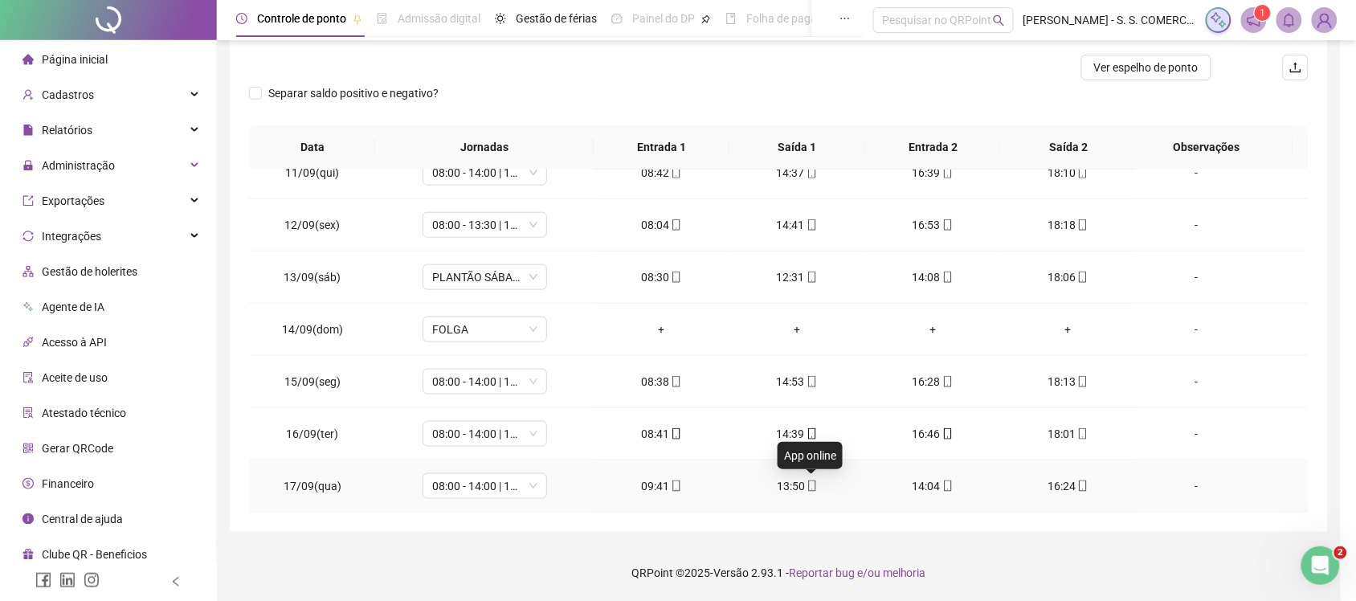
type input "**********"
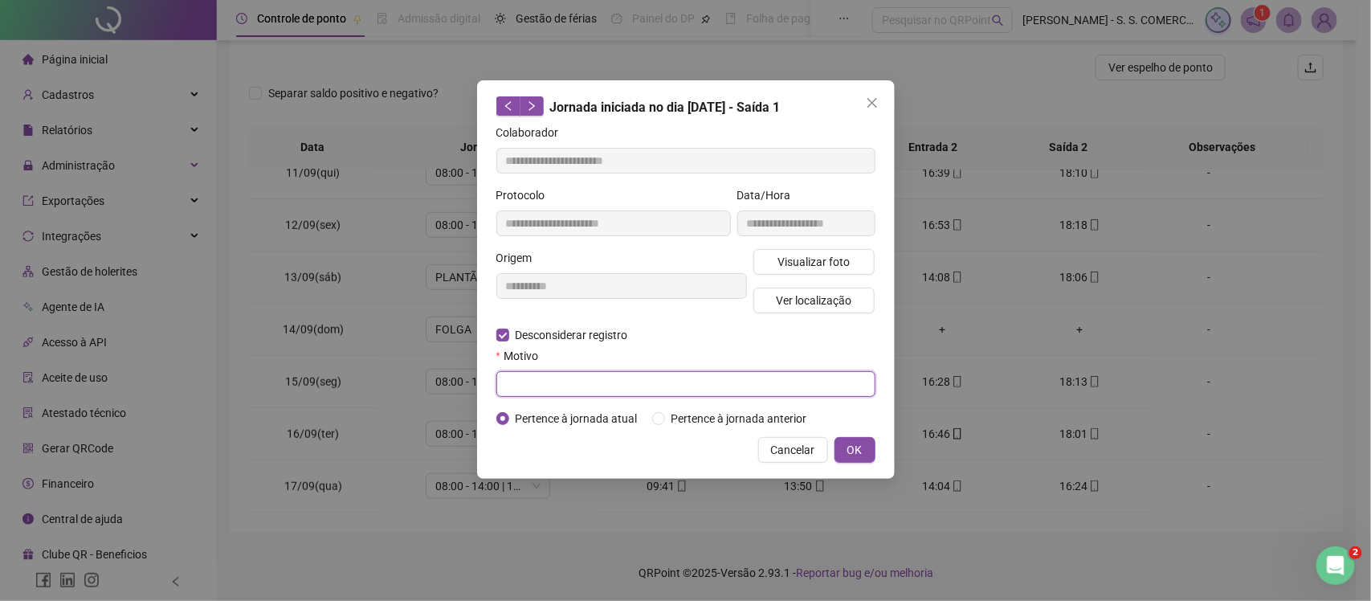
click at [633, 386] on input "text" at bounding box center [686, 384] width 379 height 26
drag, startPoint x: 633, startPoint y: 386, endPoint x: 644, endPoint y: 390, distance: 11.2
click at [633, 386] on input "text" at bounding box center [686, 384] width 379 height 26
type input "****"
click at [856, 455] on span "OK" at bounding box center [855, 450] width 15 height 18
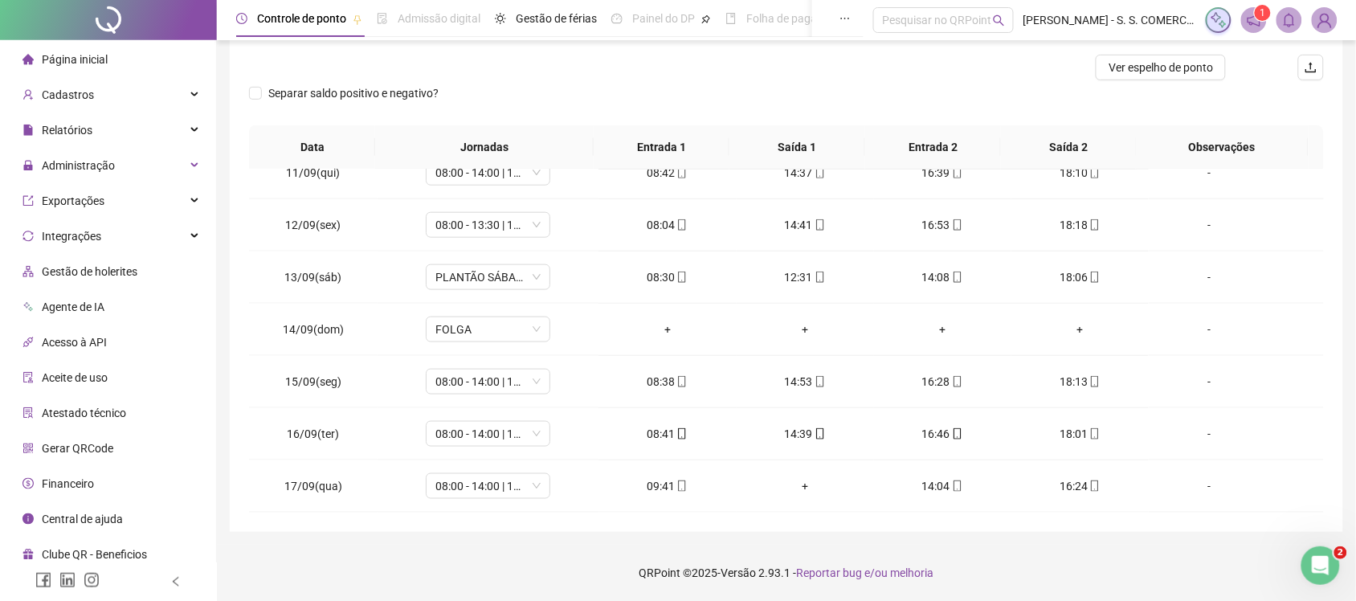
scroll to position [0, 0]
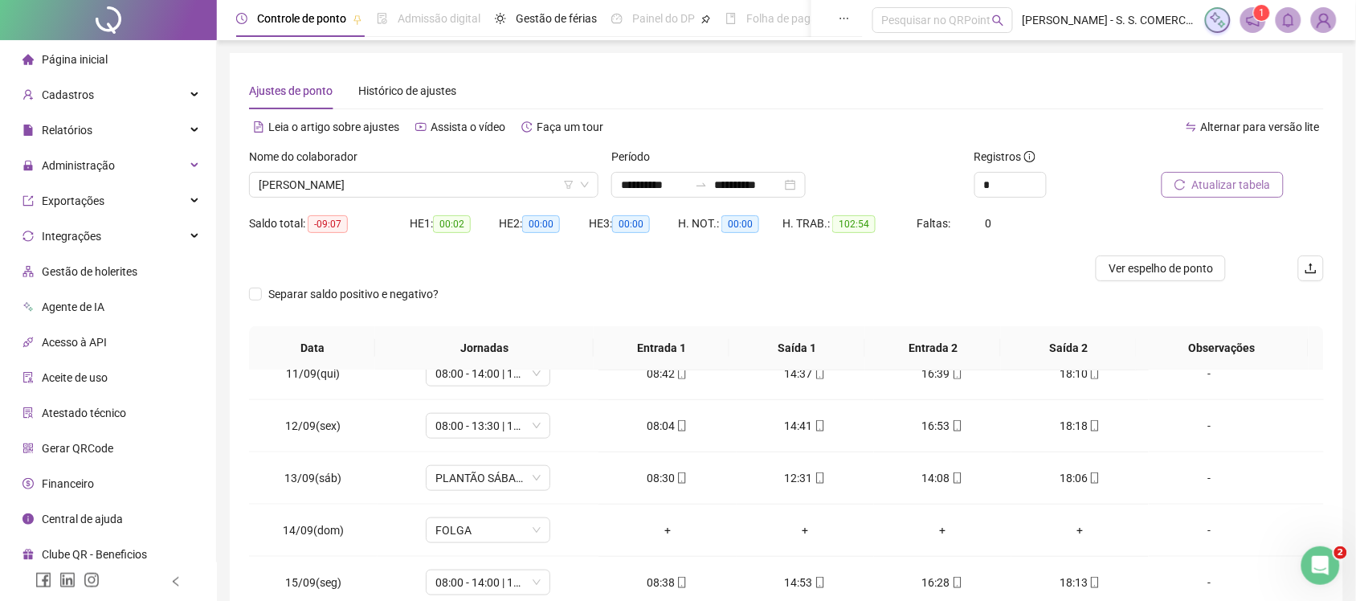
click at [1237, 194] on button "Atualizar tabela" at bounding box center [1223, 185] width 122 height 26
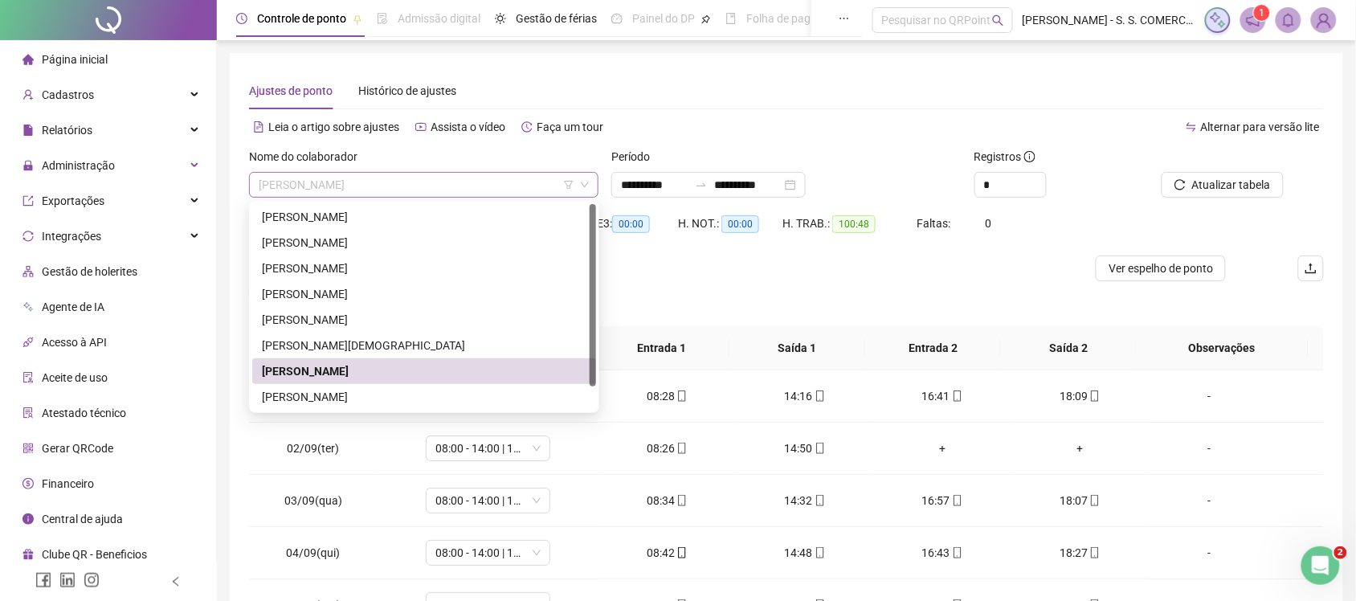
click at [497, 181] on span "[PERSON_NAME]" at bounding box center [424, 185] width 330 height 24
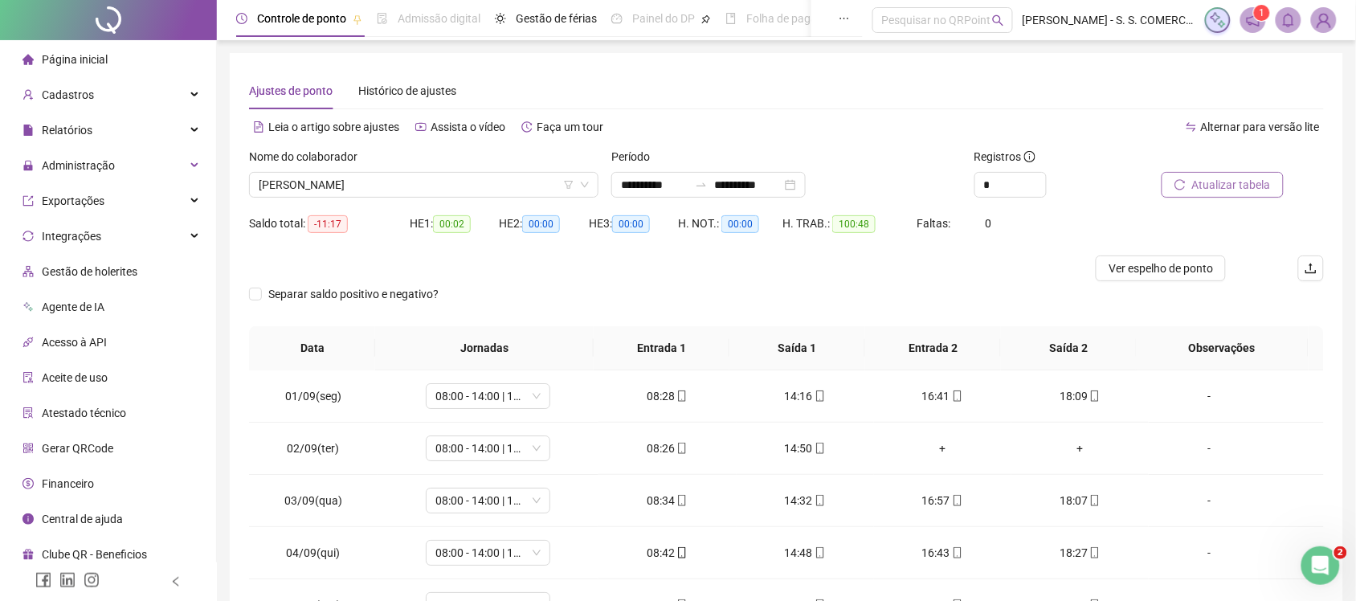
click at [1264, 190] on span "Atualizar tabela" at bounding box center [1231, 185] width 79 height 18
click at [1226, 182] on span "Atualizar tabela" at bounding box center [1231, 185] width 79 height 18
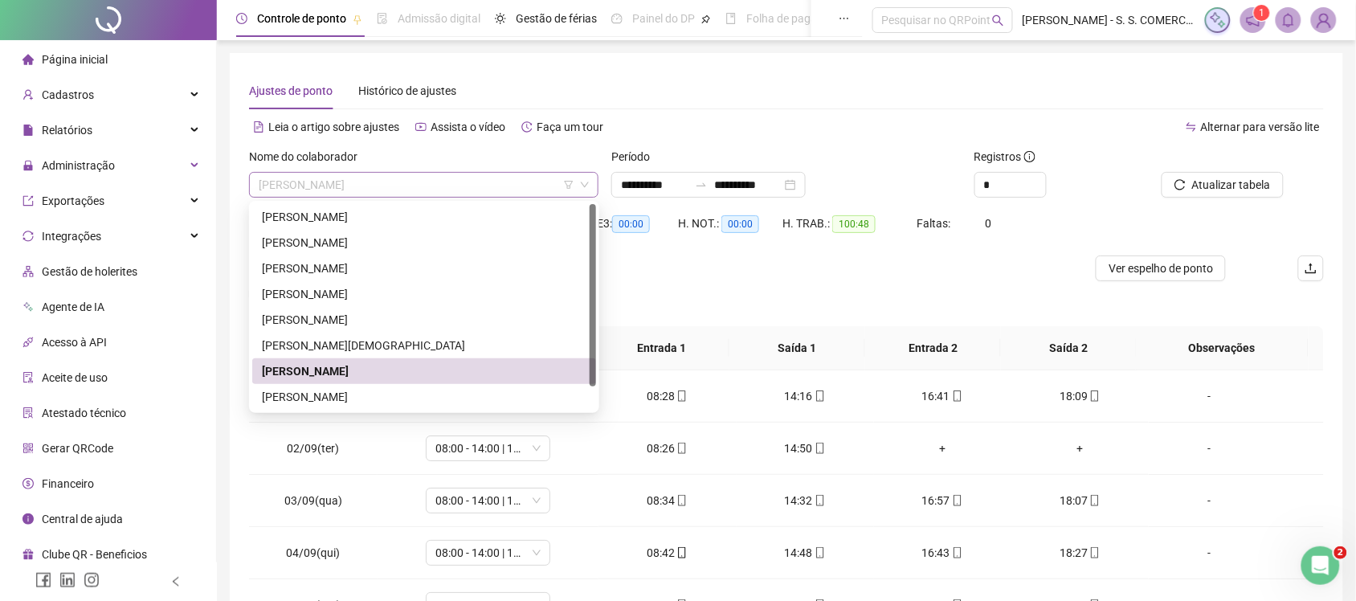
click at [478, 194] on span "[PERSON_NAME]" at bounding box center [424, 185] width 330 height 24
click at [348, 392] on div "[PERSON_NAME]" at bounding box center [424, 397] width 325 height 18
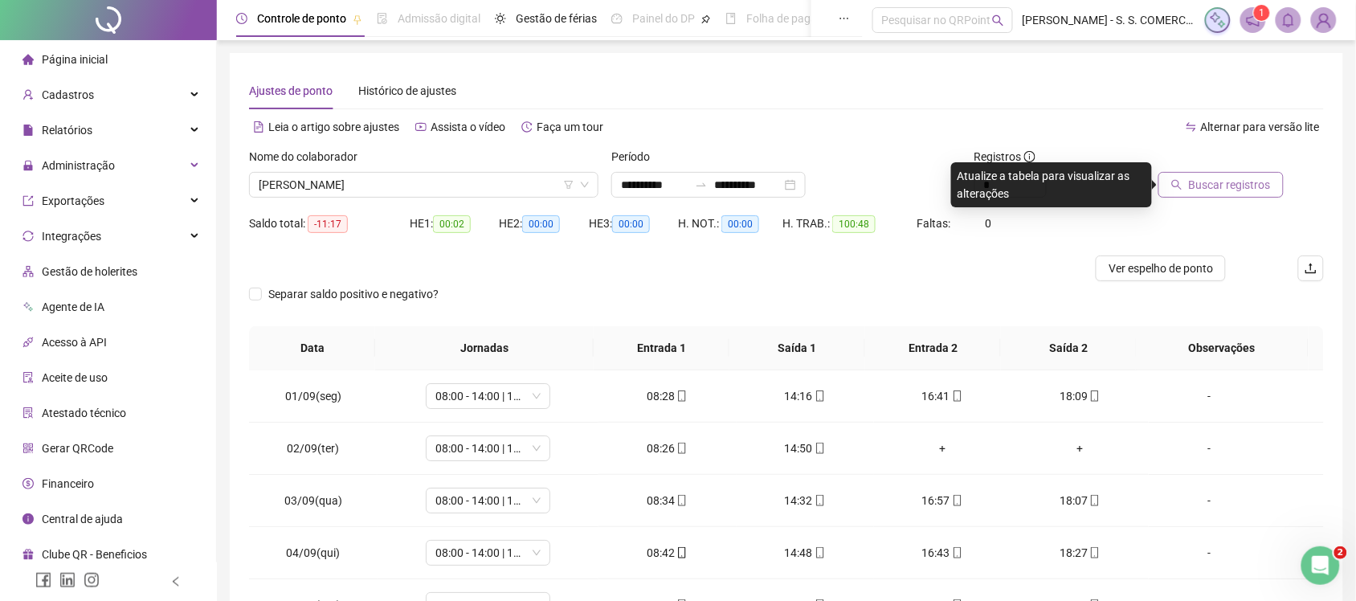
click at [1215, 178] on span "Buscar registros" at bounding box center [1230, 185] width 82 height 18
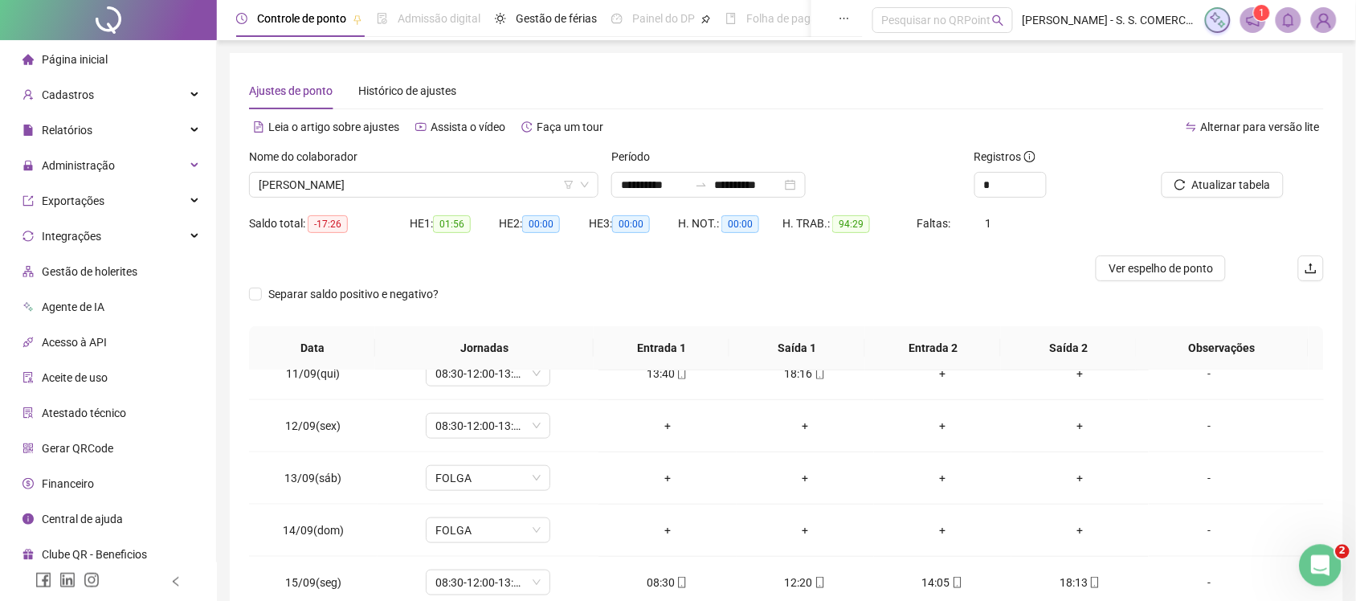
click at [1316, 561] on icon "Abertura do Messenger da Intercom" at bounding box center [1318, 563] width 27 height 27
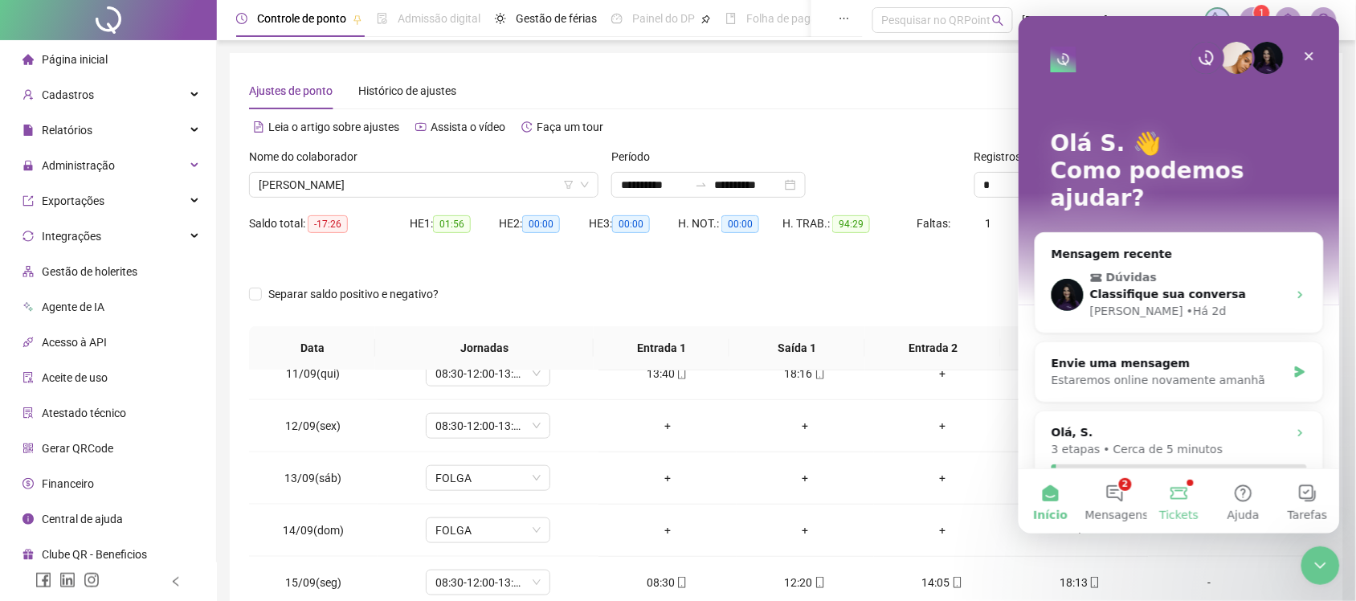
click at [1177, 496] on button "Tickets" at bounding box center [1178, 500] width 64 height 64
click at [1177, 496] on main "Olá S. 👋 Como podemos ajudar? Mensagem recente Dúvidas Classifique sua conversa…" at bounding box center [1178, 273] width 321 height 517
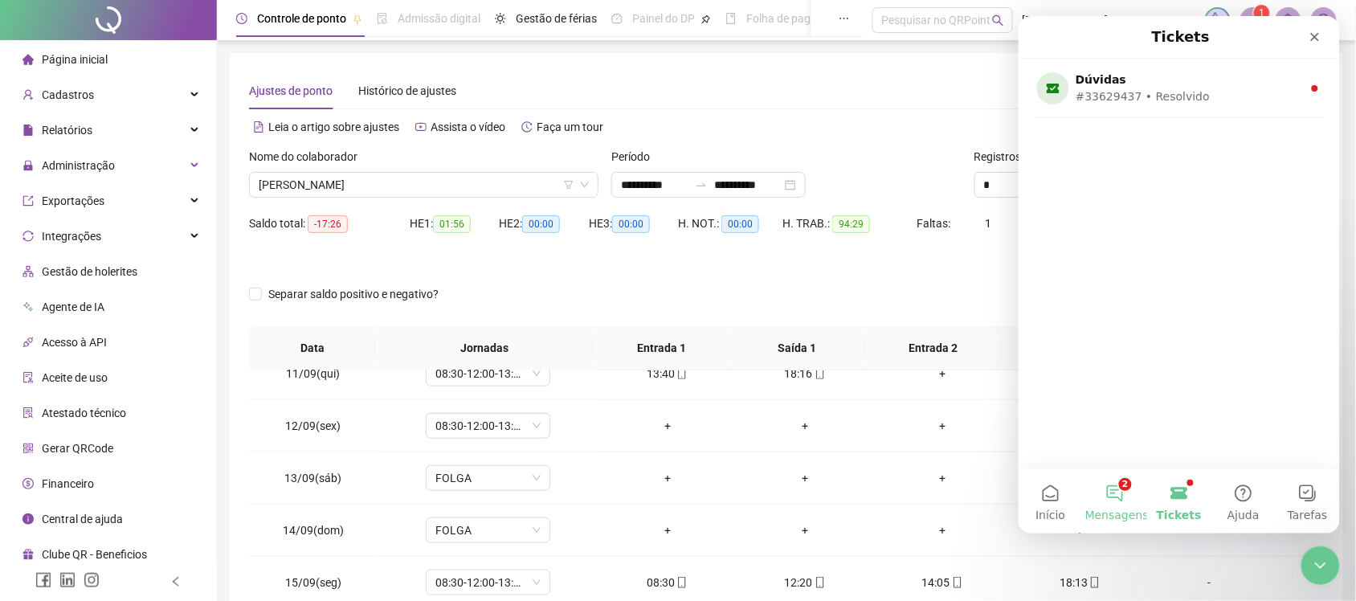
click at [1131, 509] on span "Mensagens" at bounding box center [1116, 514] width 63 height 11
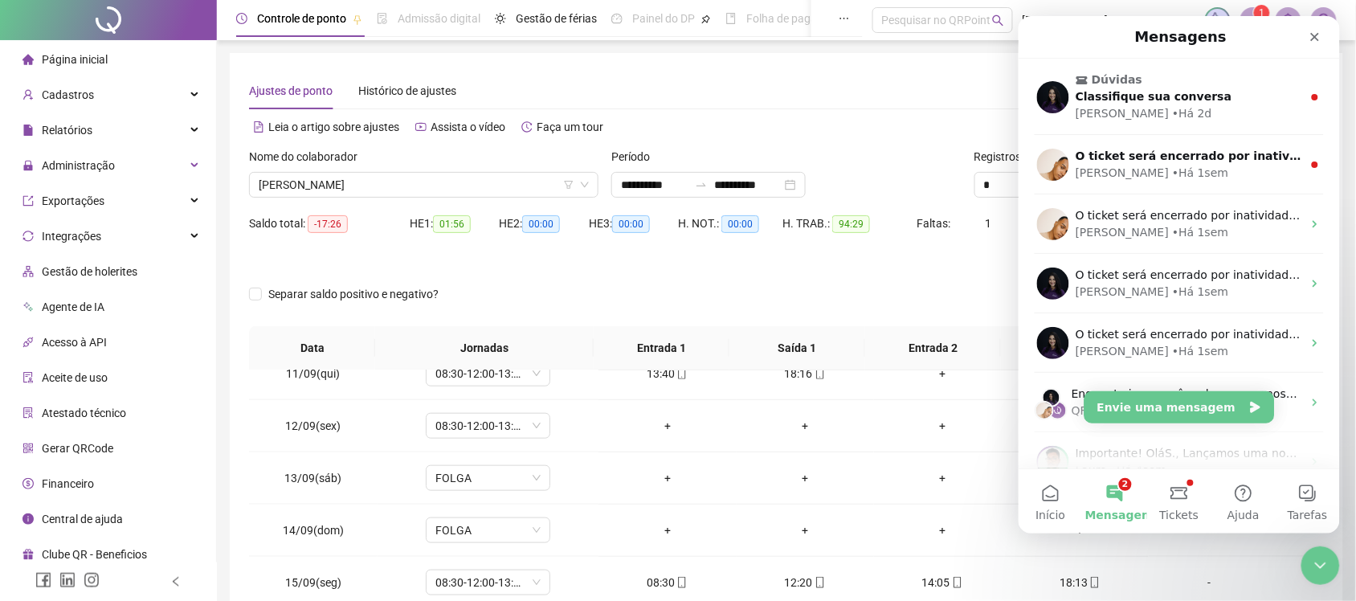
drag, startPoint x: 880, startPoint y: 302, endPoint x: 848, endPoint y: 299, distance: 32.3
click at [880, 301] on div "Separar saldo positivo e negativo?" at bounding box center [786, 303] width 1075 height 45
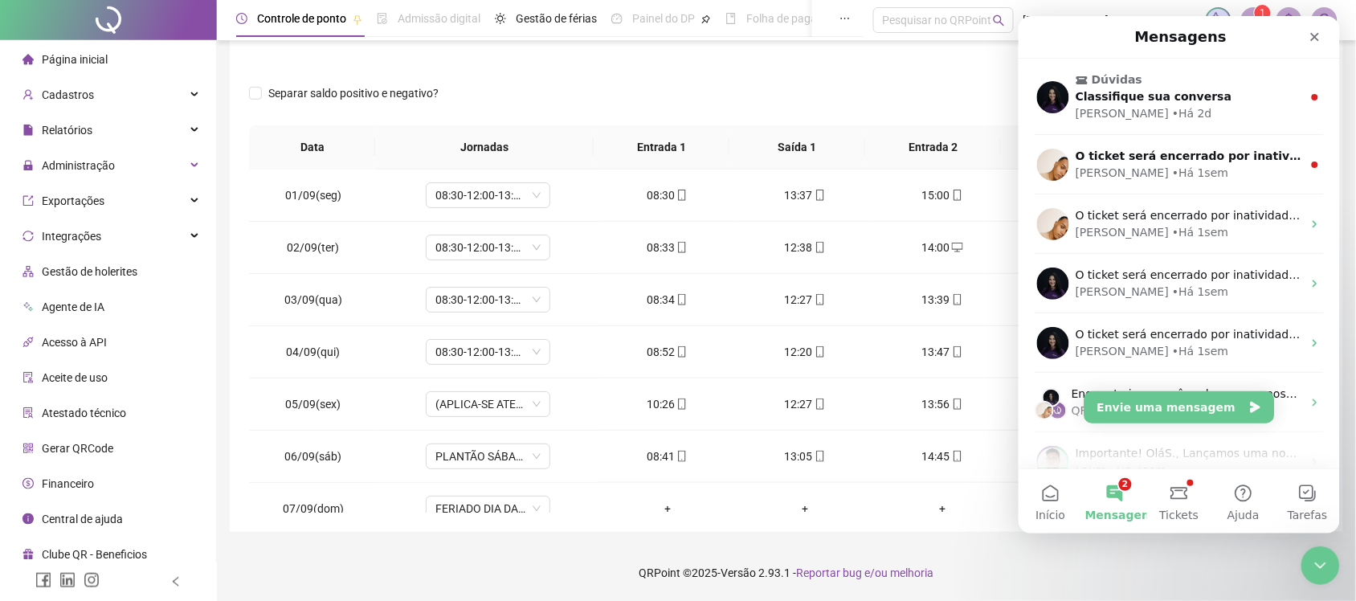
scroll to position [100, 0]
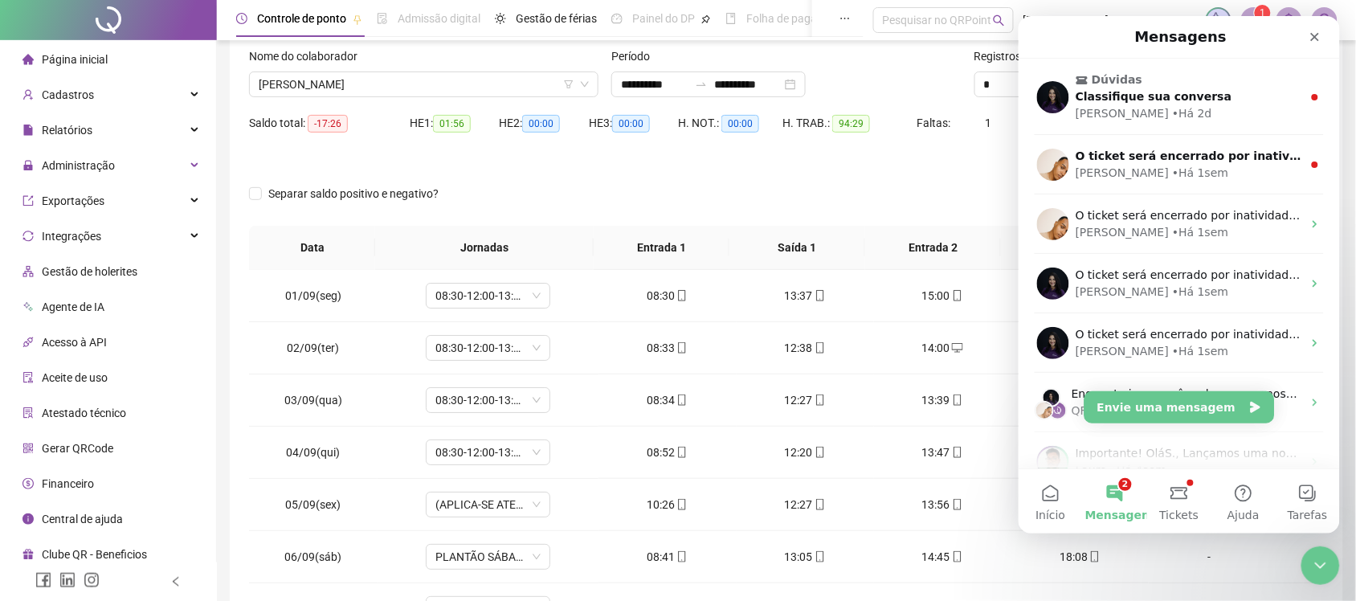
click at [615, 193] on div "Separar saldo positivo e negativo?" at bounding box center [786, 203] width 1075 height 45
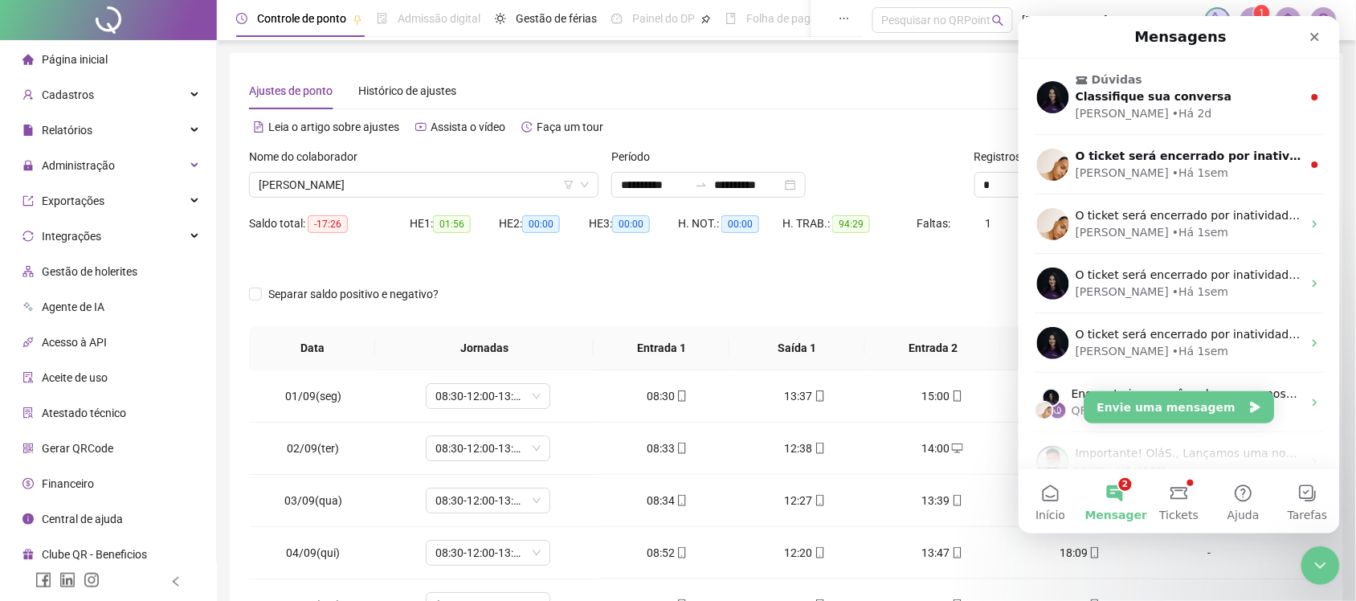
click at [874, 178] on div "**********" at bounding box center [785, 185] width 349 height 26
click at [1319, 32] on icon "Fechar" at bounding box center [1314, 36] width 13 height 13
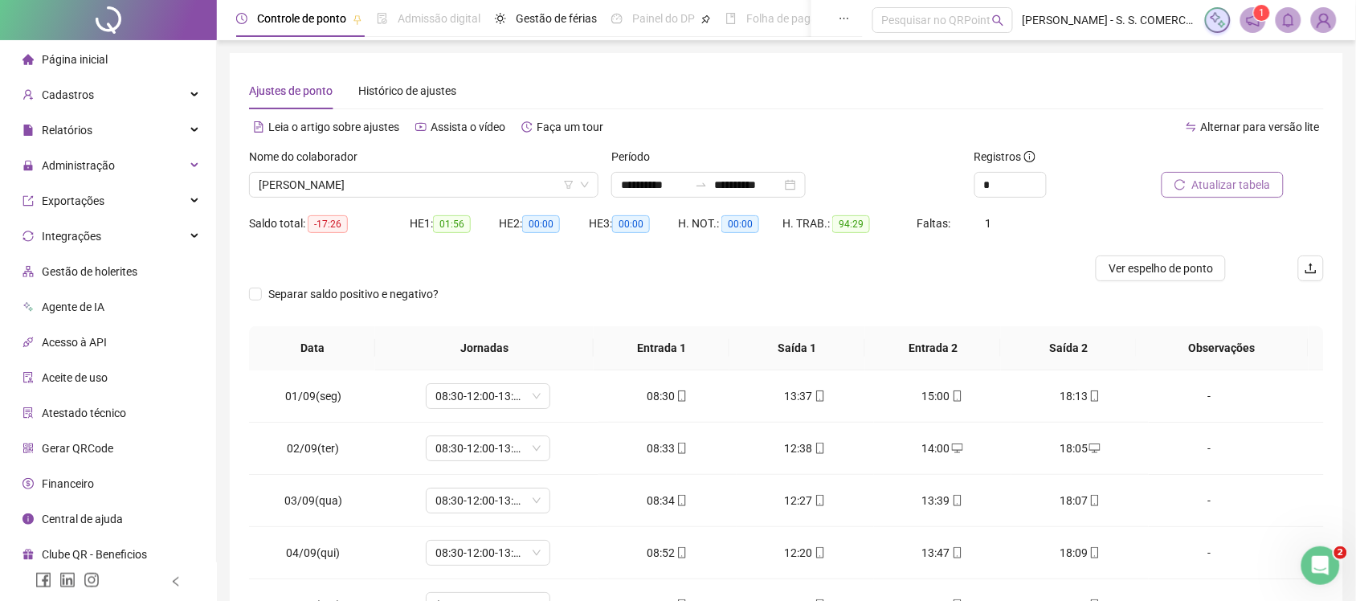
click at [1222, 177] on span "Atualizar tabela" at bounding box center [1231, 185] width 79 height 18
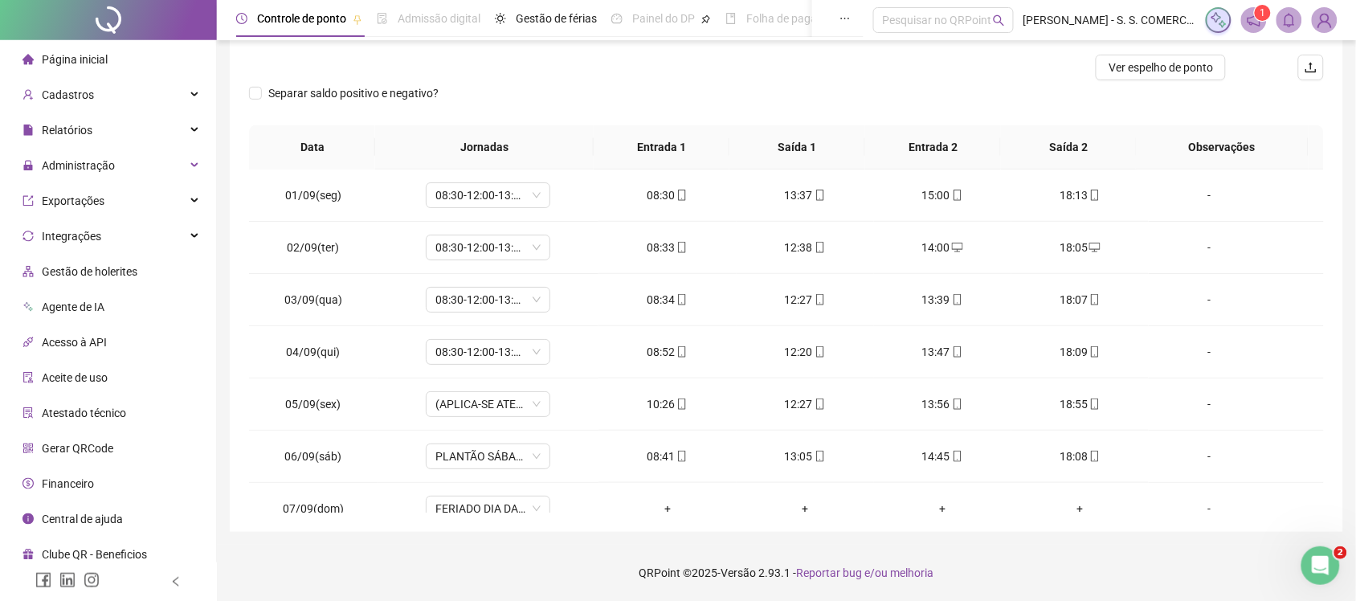
click at [106, 411] on span "Atestado técnico" at bounding box center [84, 413] width 84 height 13
click at [93, 279] on div "Gestão de holerites" at bounding box center [79, 271] width 115 height 32
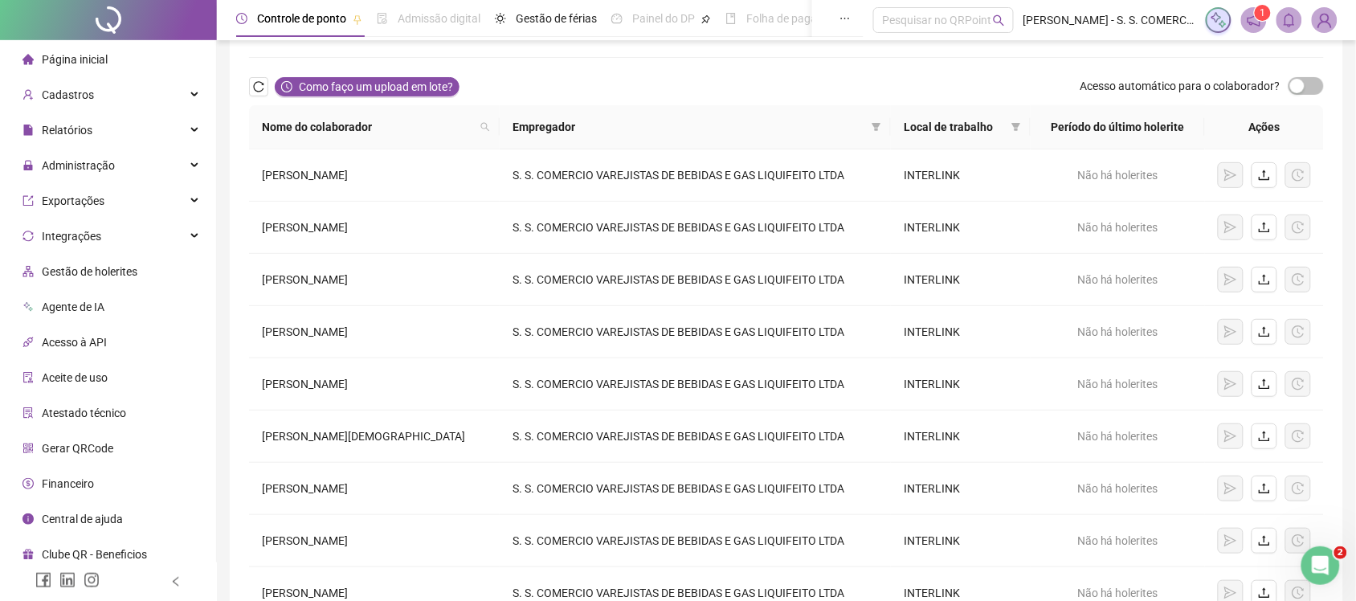
scroll to position [254, 0]
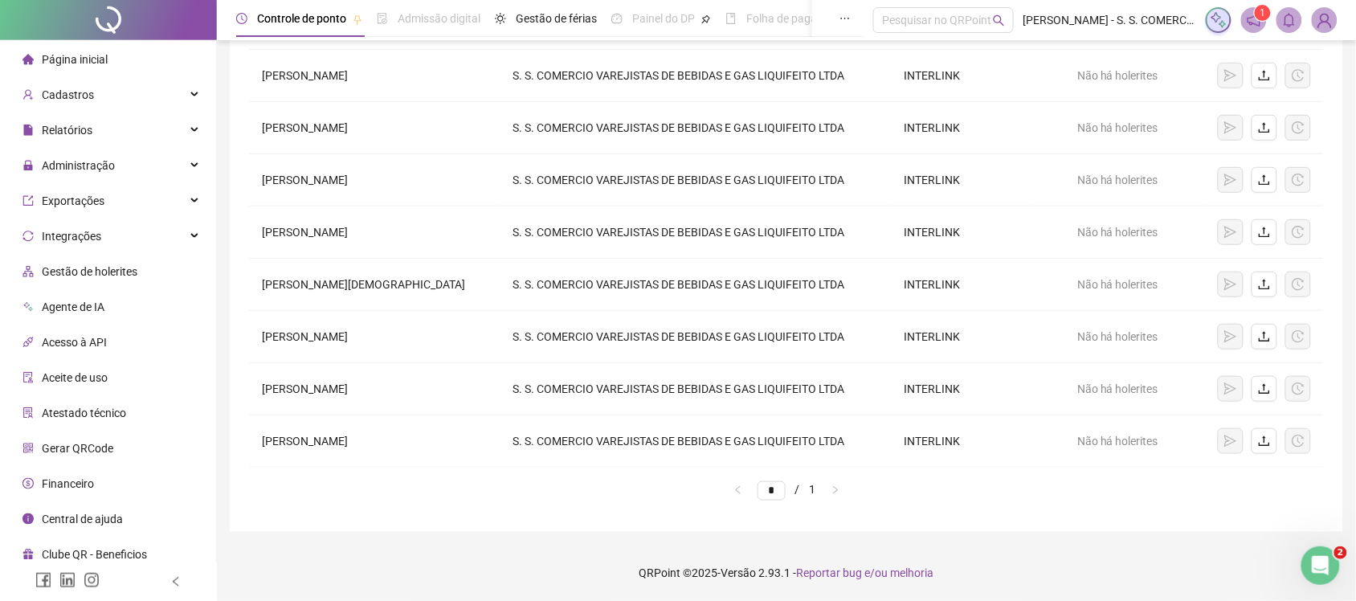
click at [112, 374] on li "Aceite de uso" at bounding box center [108, 378] width 210 height 32
click at [105, 265] on span "Gestão de holerites" at bounding box center [90, 271] width 96 height 13
click at [102, 247] on div "Integrações" at bounding box center [108, 236] width 210 height 32
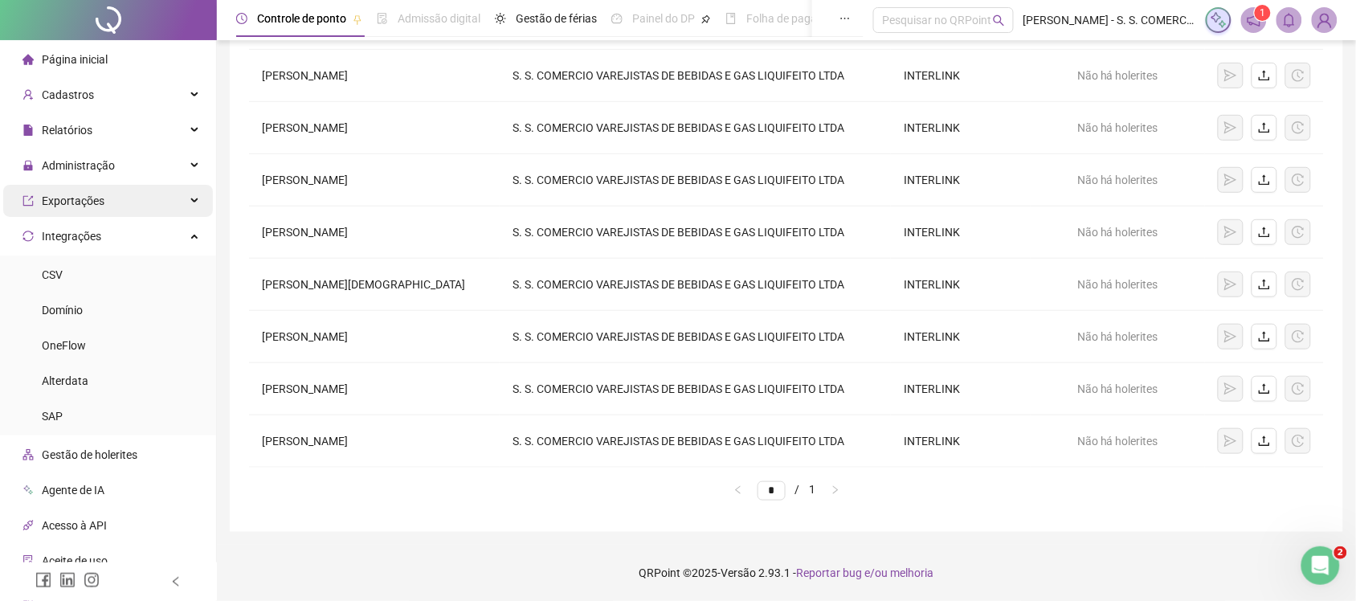
click at [100, 205] on span "Exportações" at bounding box center [73, 200] width 63 height 13
click at [108, 166] on span "Administração" at bounding box center [78, 165] width 73 height 13
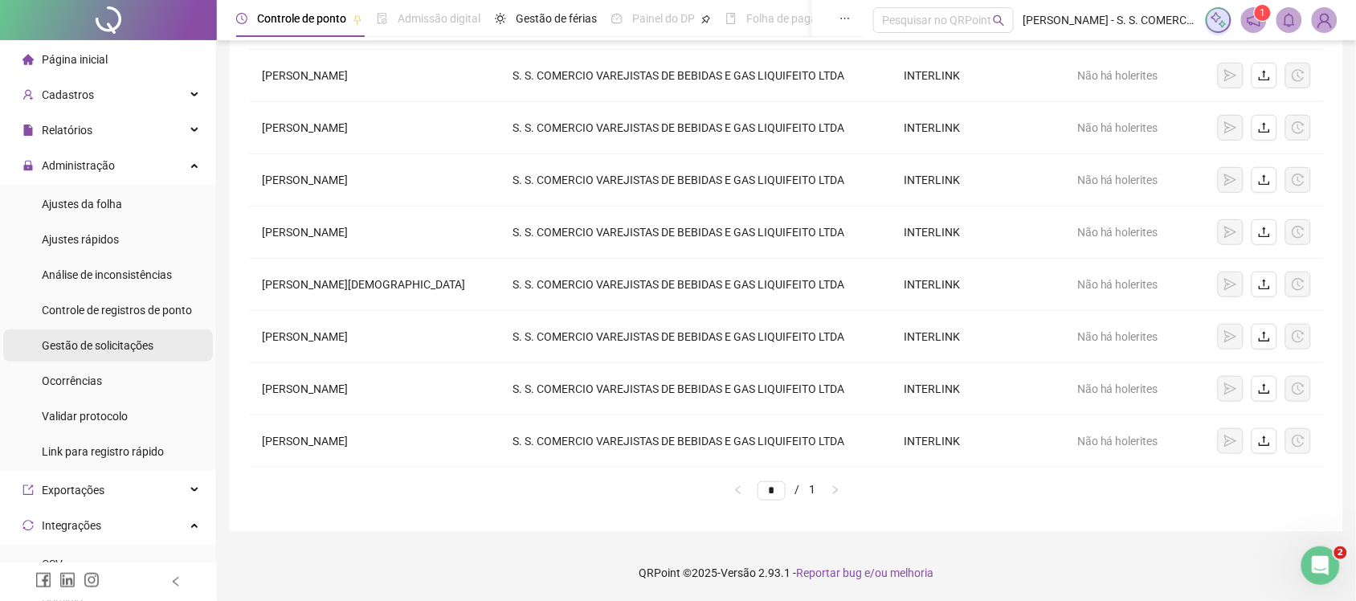
click at [100, 352] on div "Gestão de solicitações" at bounding box center [98, 345] width 112 height 32
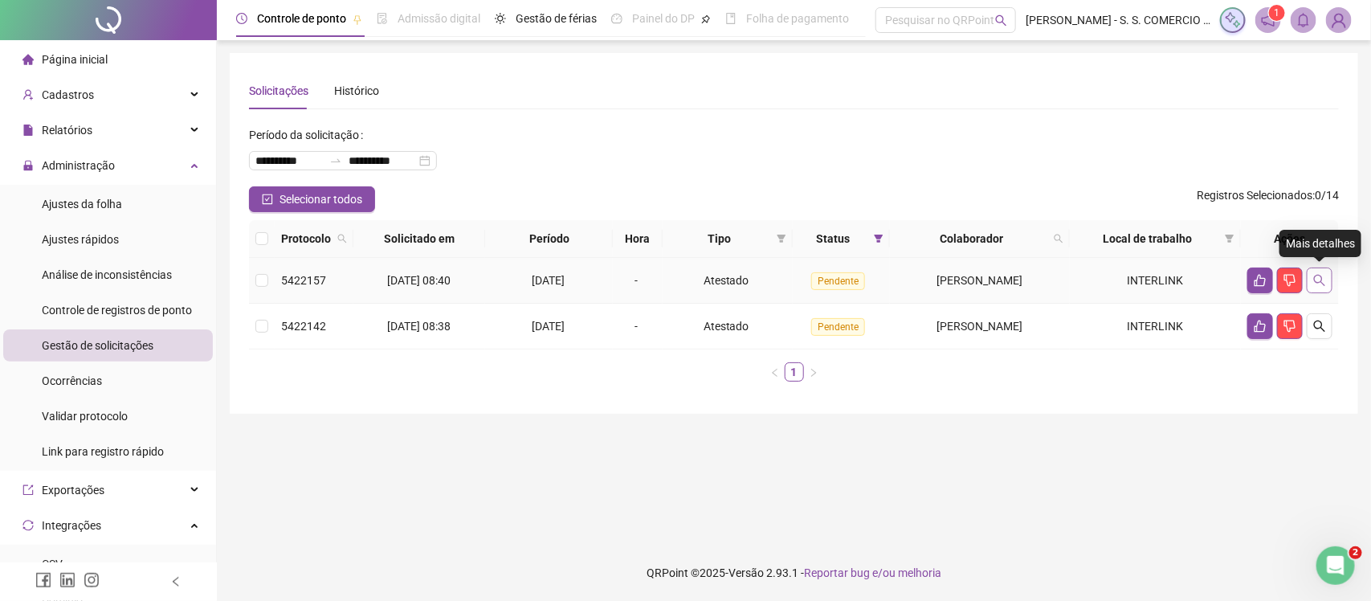
click at [1314, 279] on icon "search" at bounding box center [1320, 280] width 13 height 13
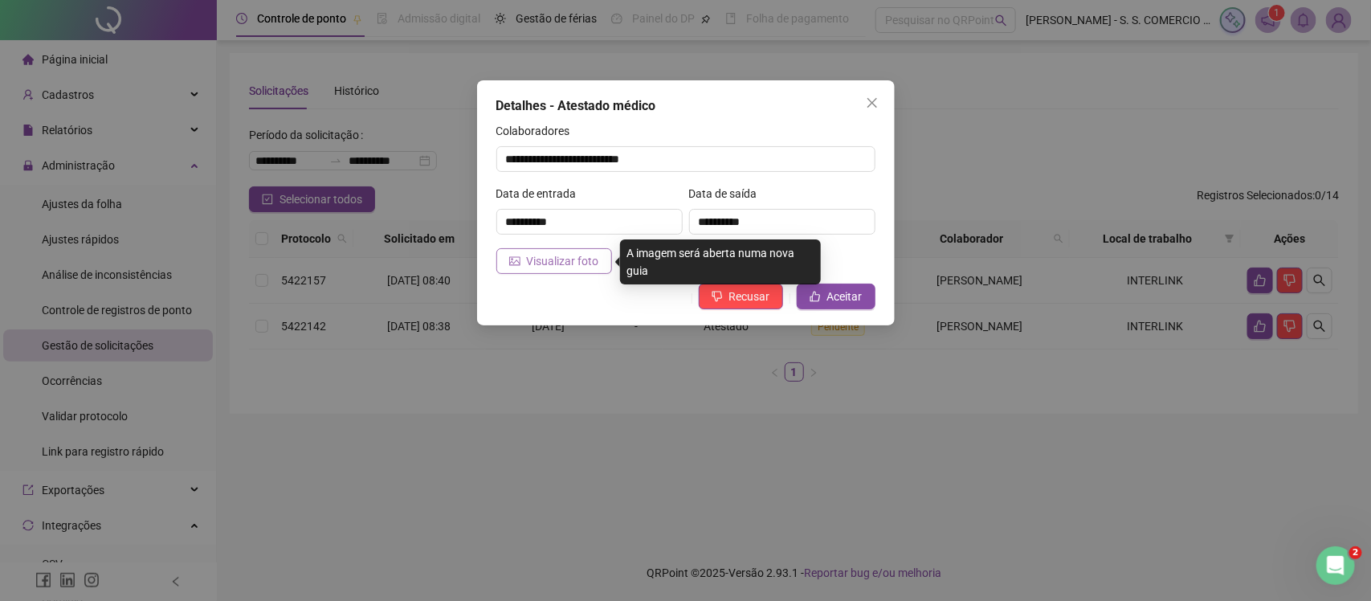
click at [530, 263] on span "Visualizar foto" at bounding box center [563, 261] width 72 height 18
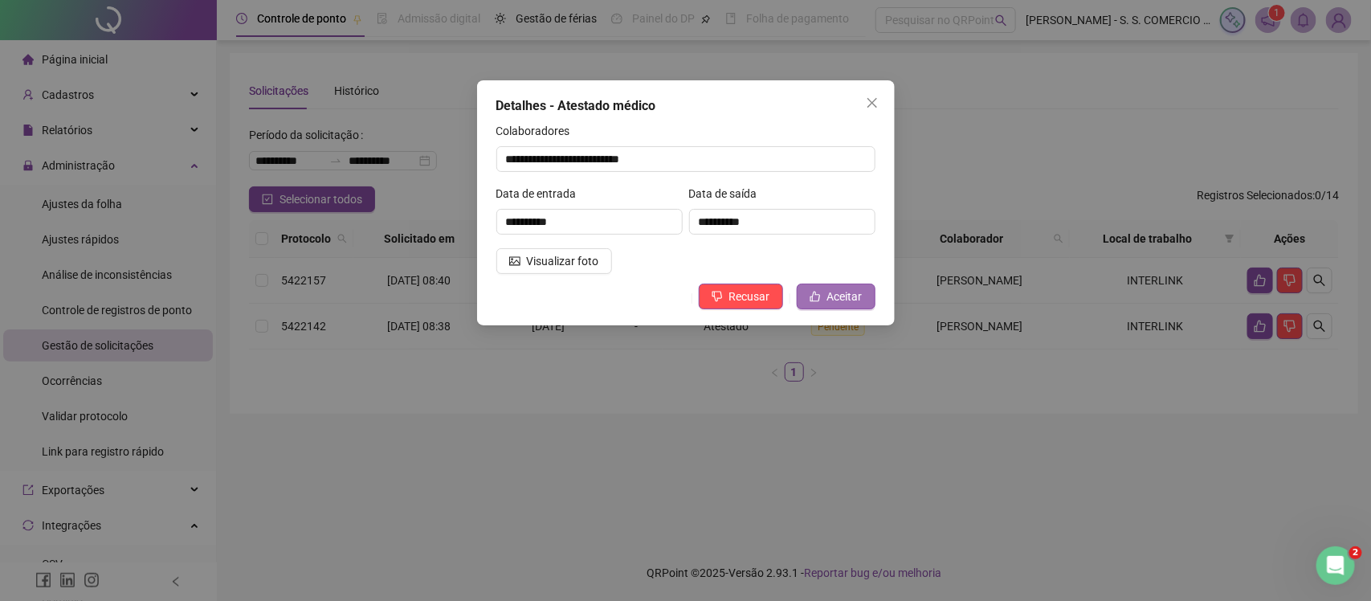
click at [846, 286] on button "Aceitar" at bounding box center [836, 297] width 79 height 26
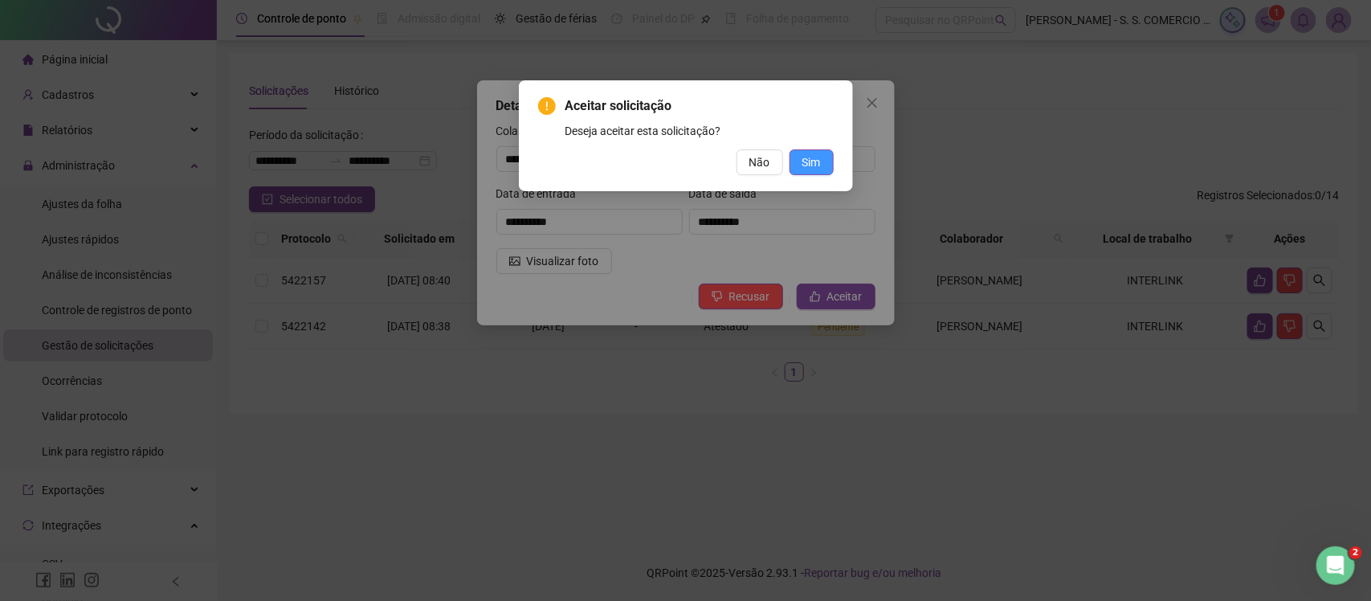
click at [832, 155] on button "Sim" at bounding box center [812, 162] width 44 height 26
click at [816, 145] on div "Aceitar solicitação Deseja aceitar esta solicitação? Não Sim" at bounding box center [686, 135] width 296 height 79
click at [814, 161] on span "Sim" at bounding box center [812, 162] width 18 height 18
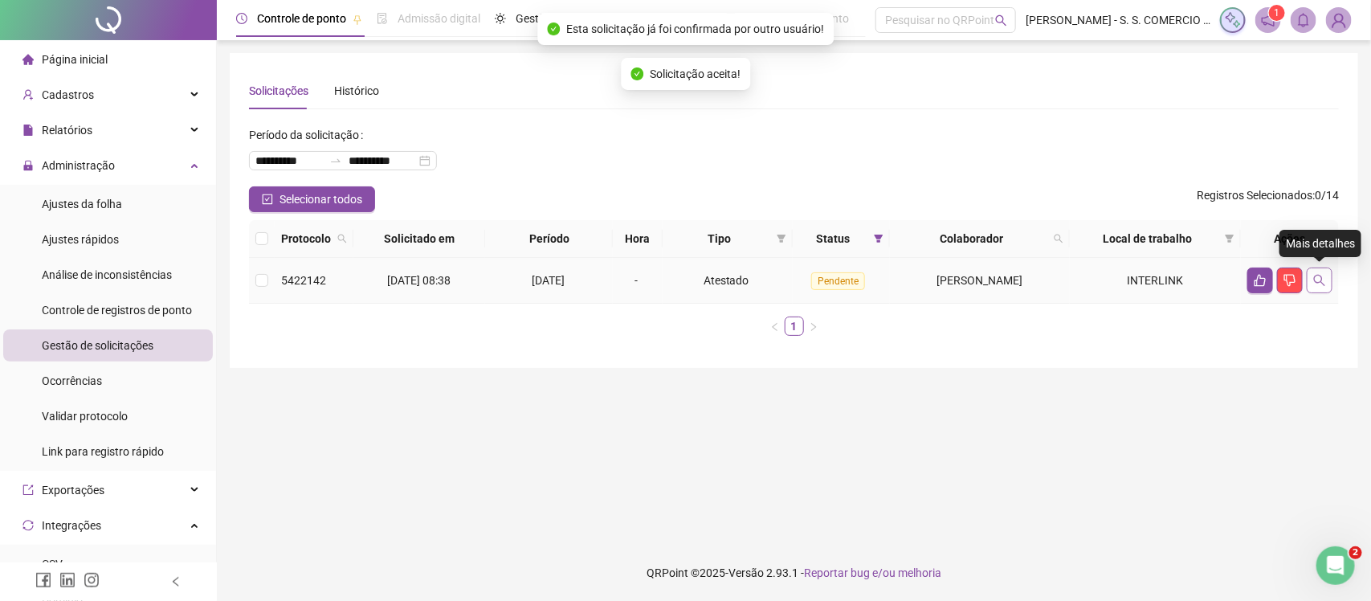
click at [1330, 278] on button "button" at bounding box center [1320, 281] width 26 height 26
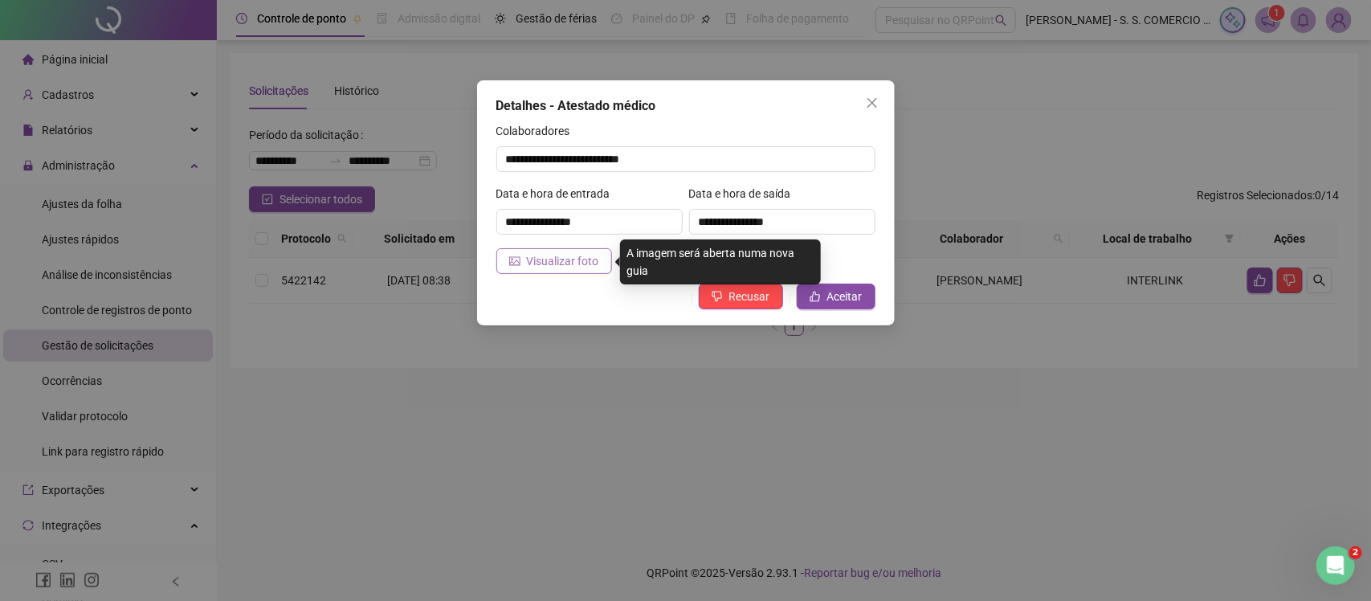
click at [570, 262] on span "Visualizar foto" at bounding box center [563, 261] width 72 height 18
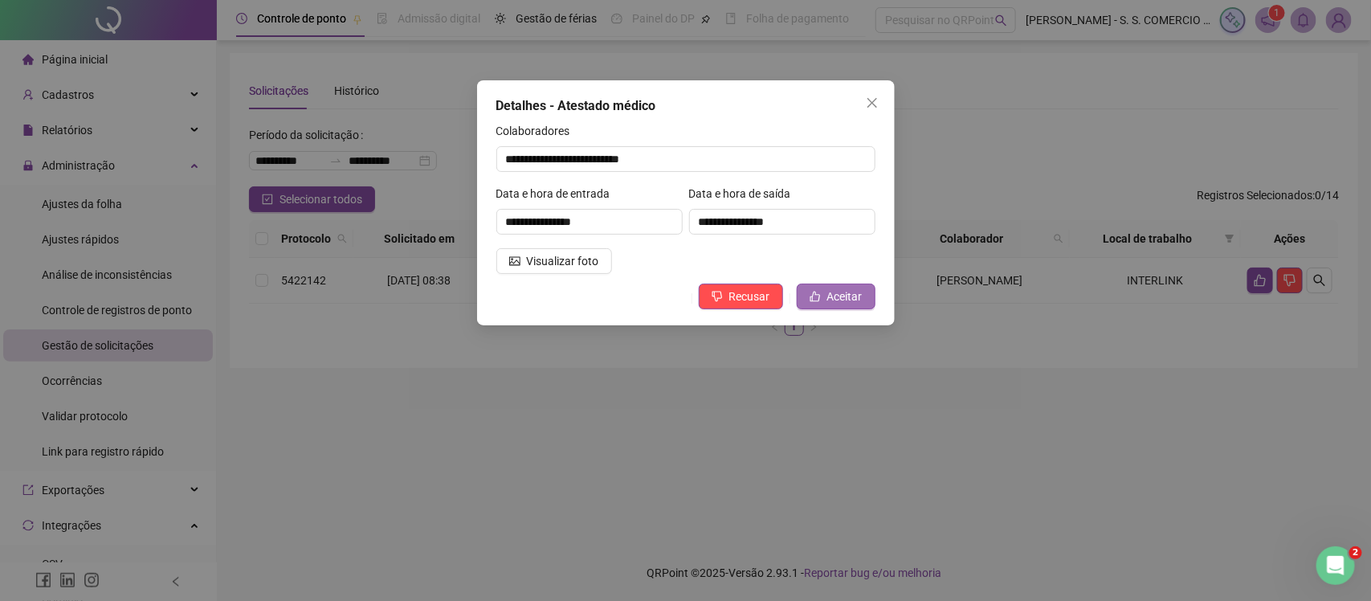
click at [842, 288] on span "Aceitar" at bounding box center [845, 297] width 35 height 18
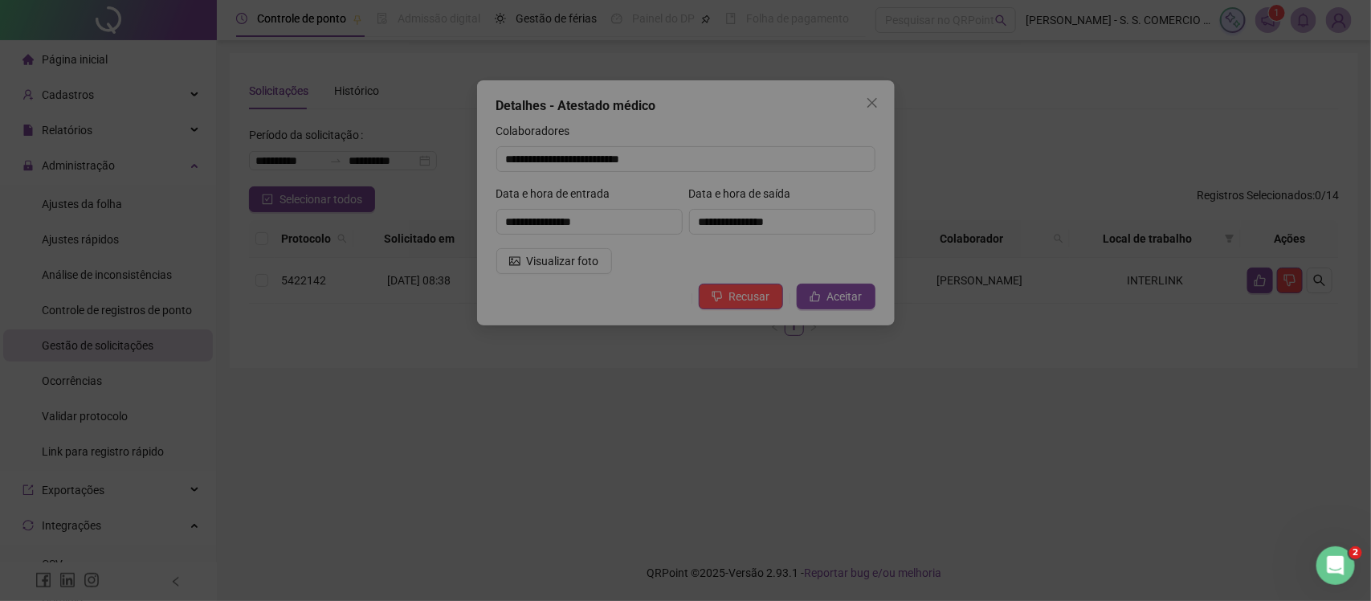
click at [844, 288] on div "Aceitar solicitação Deseja aceitar esta solicitação? Não Sim" at bounding box center [685, 300] width 1371 height 601
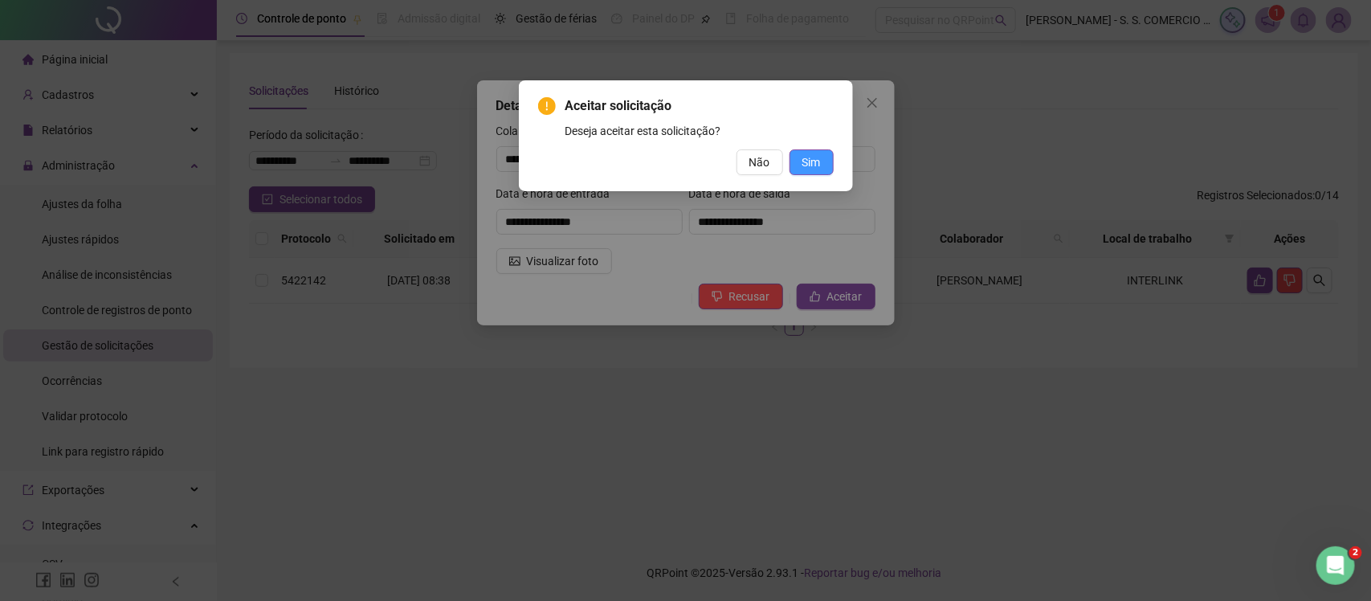
click at [821, 161] on button "Sim" at bounding box center [812, 162] width 44 height 26
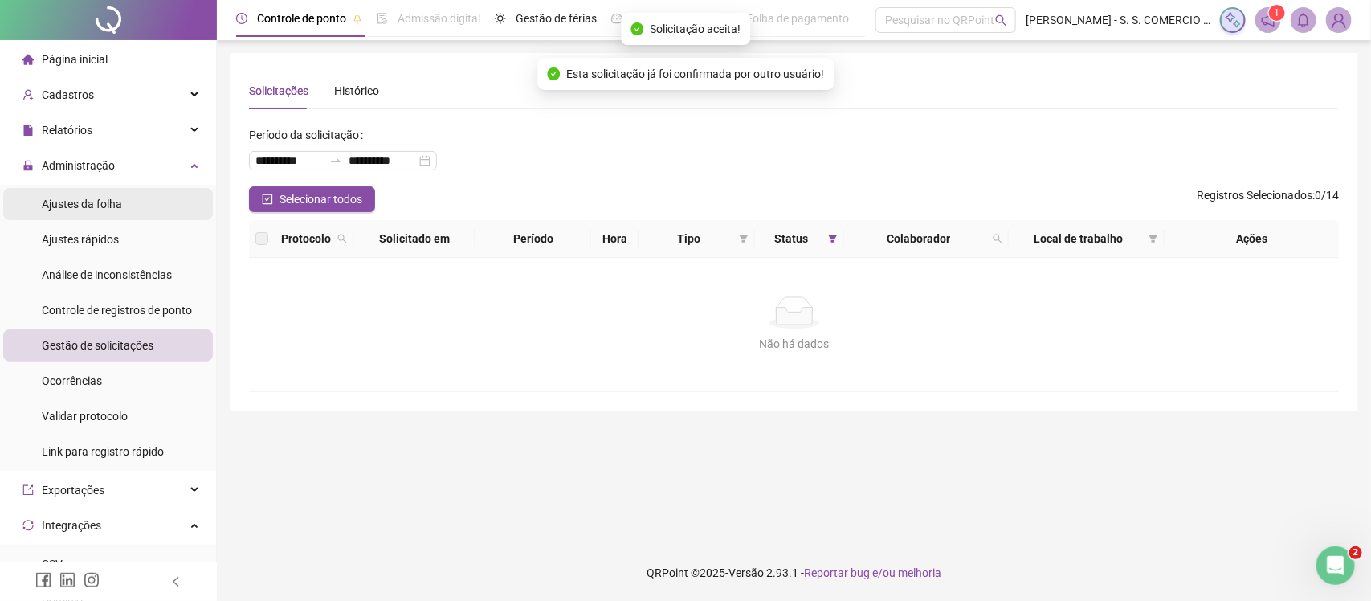
click at [102, 198] on span "Ajustes da folha" at bounding box center [82, 204] width 80 height 13
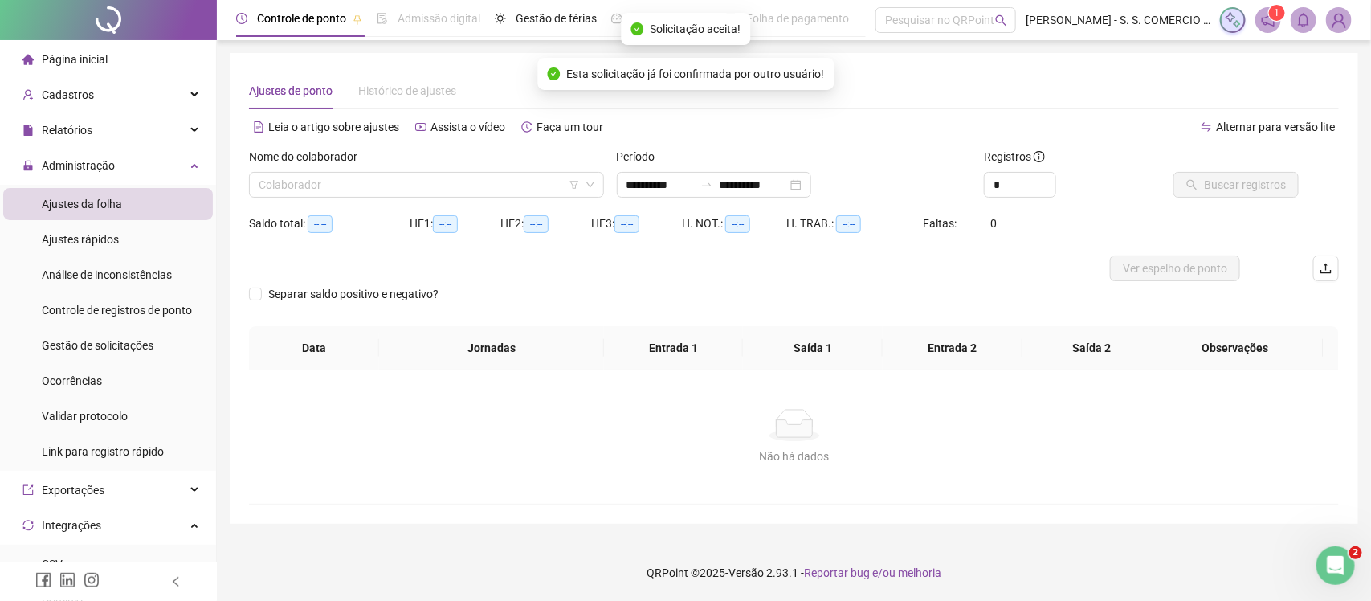
type input "**********"
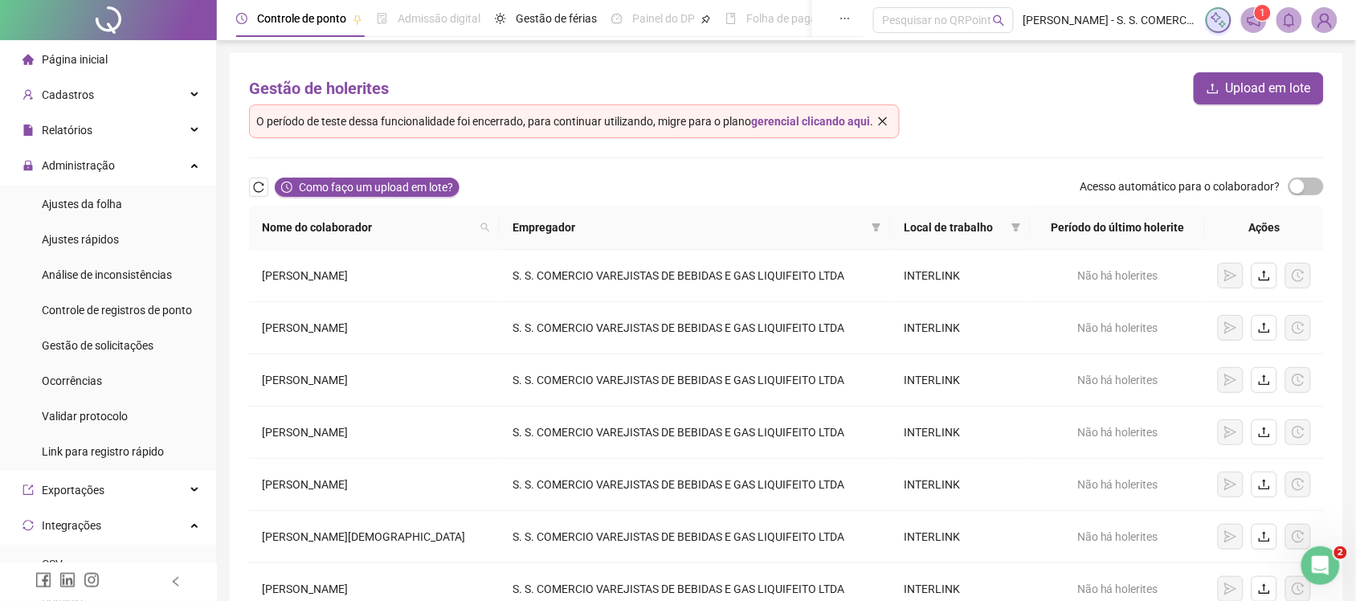
scroll to position [254, 0]
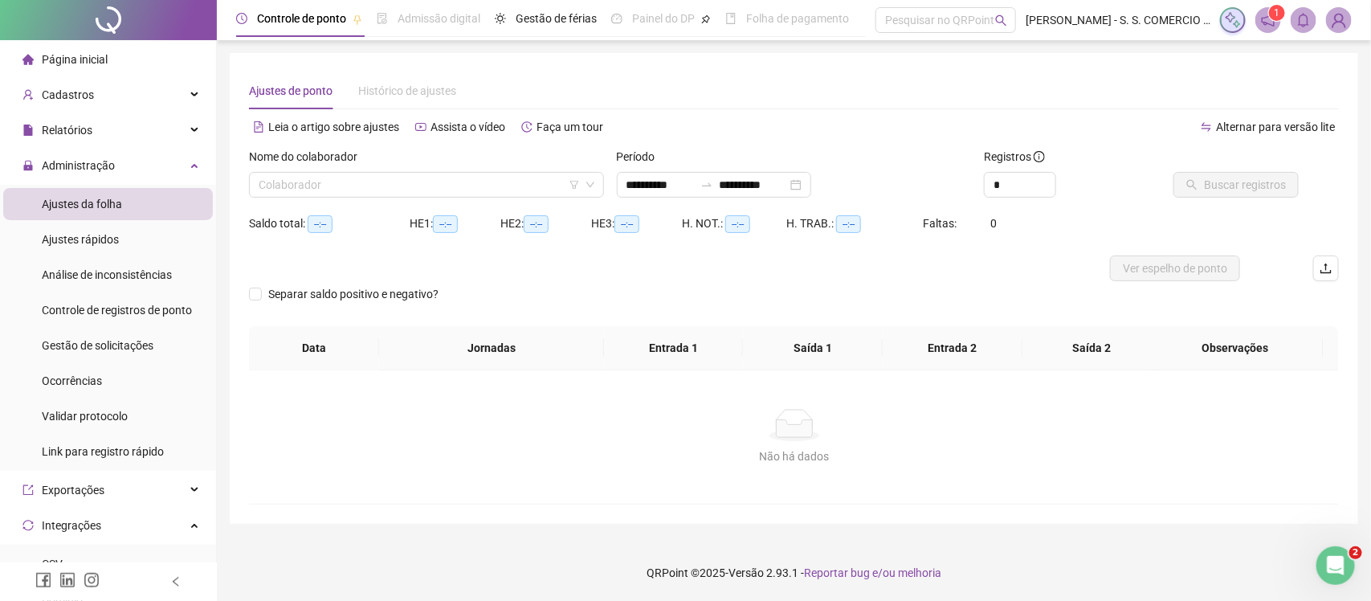
type input "**********"
click at [356, 189] on input "search" at bounding box center [419, 185] width 321 height 24
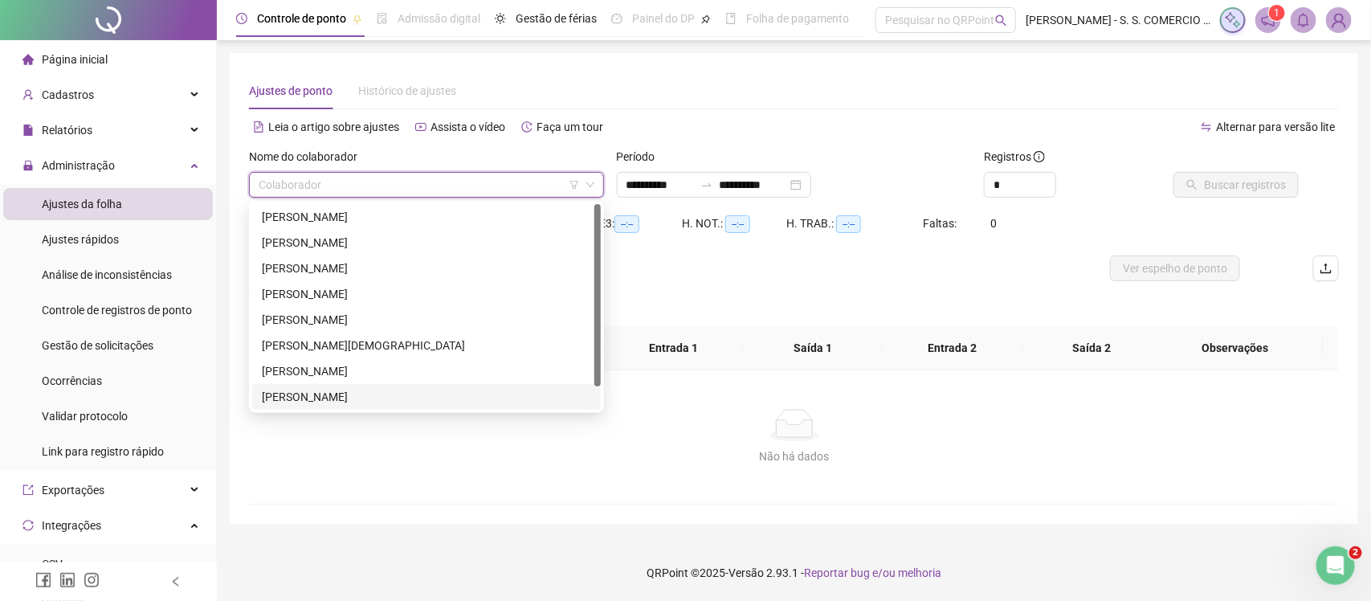
click at [346, 386] on div "[PERSON_NAME]" at bounding box center [426, 397] width 349 height 26
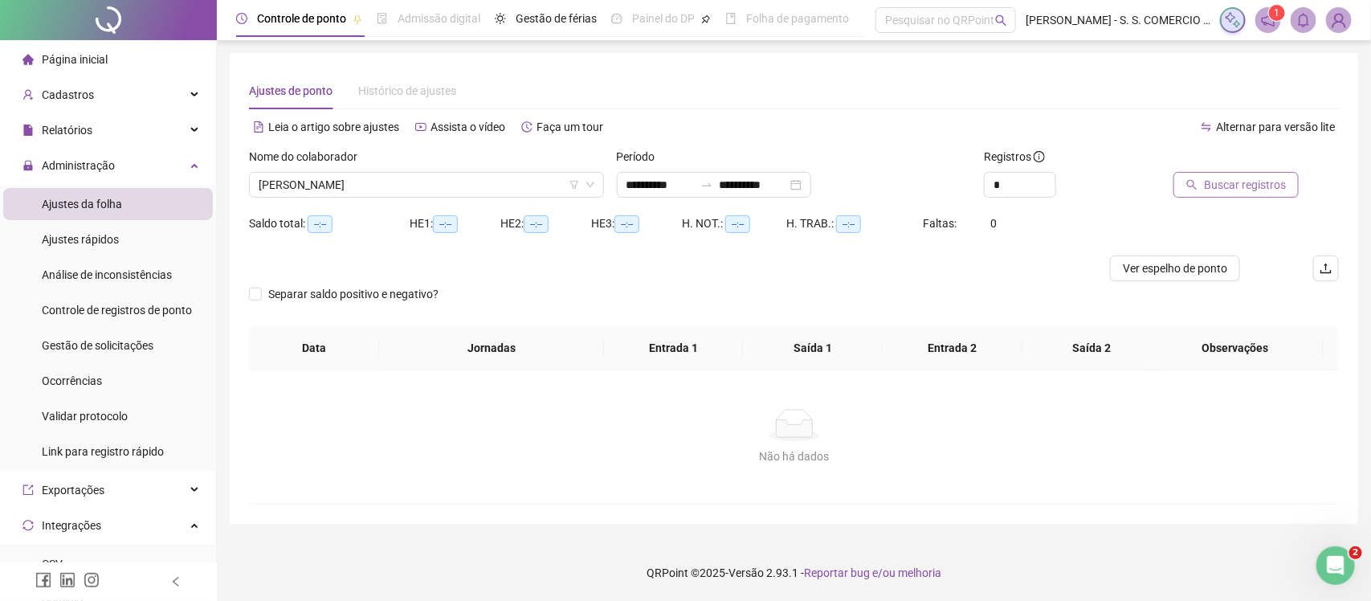
click at [1217, 174] on button "Buscar registros" at bounding box center [1236, 185] width 125 height 26
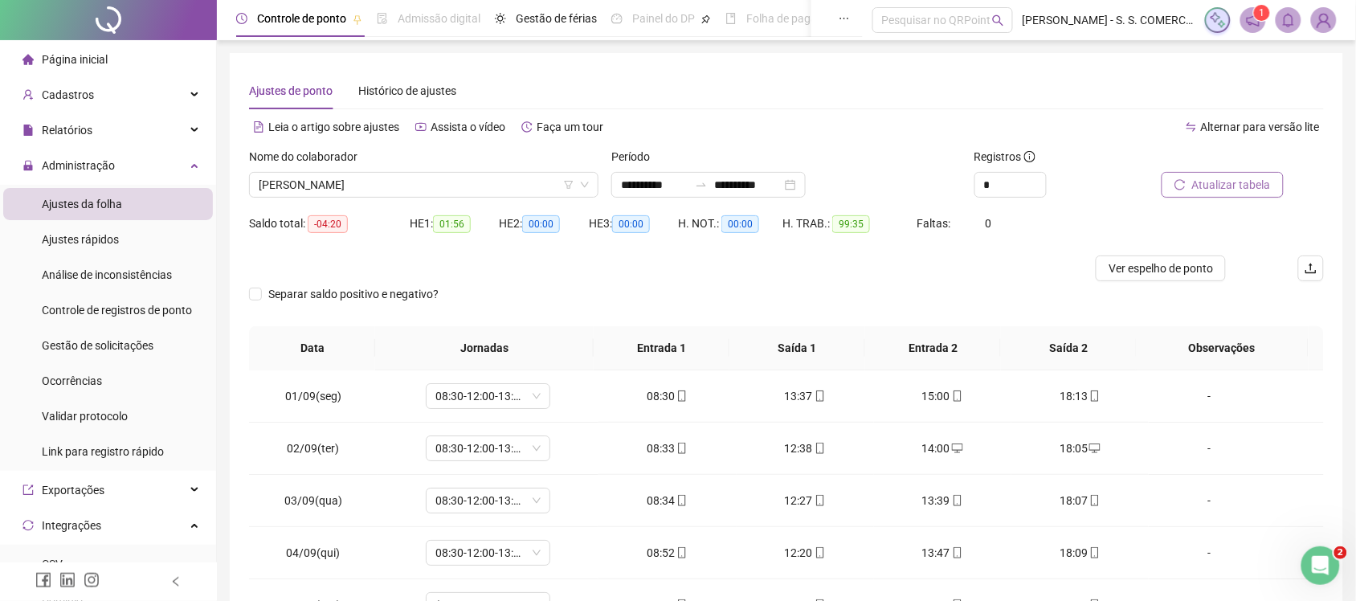
click at [1247, 186] on span "Atualizar tabela" at bounding box center [1231, 185] width 79 height 18
click at [399, 178] on span "[PERSON_NAME]" at bounding box center [424, 185] width 330 height 24
click at [394, 186] on span "[PERSON_NAME]" at bounding box center [424, 185] width 330 height 24
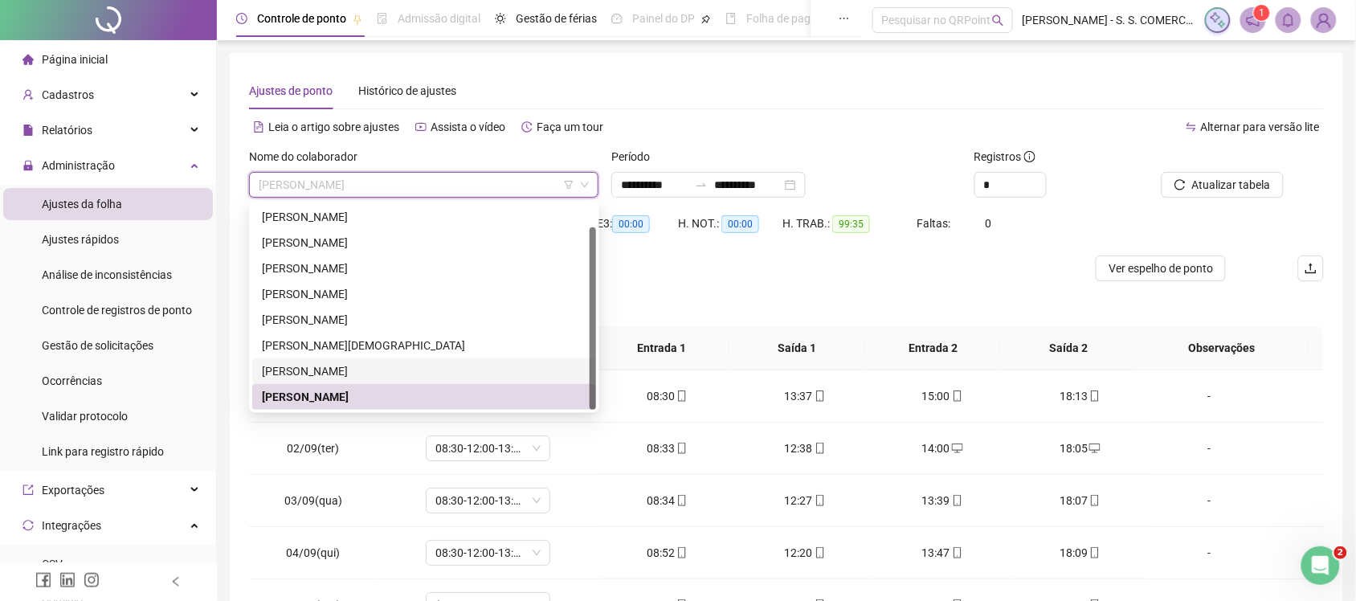
scroll to position [25, 0]
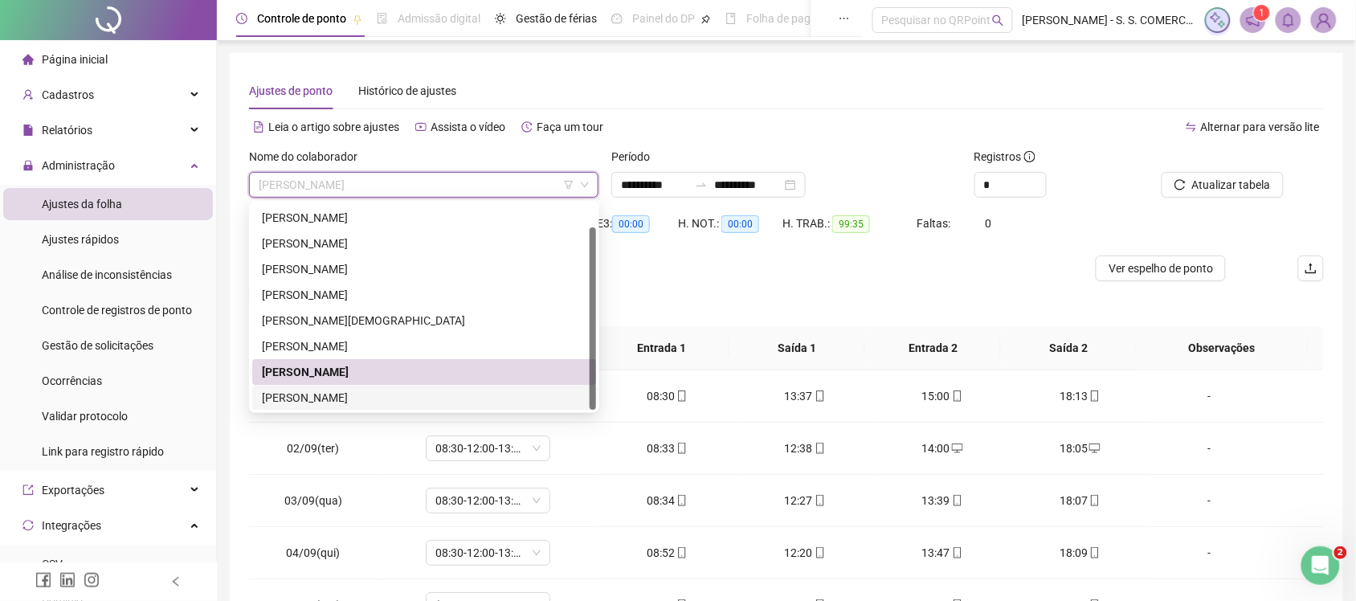
click at [330, 399] on div "[PERSON_NAME]" at bounding box center [424, 398] width 325 height 18
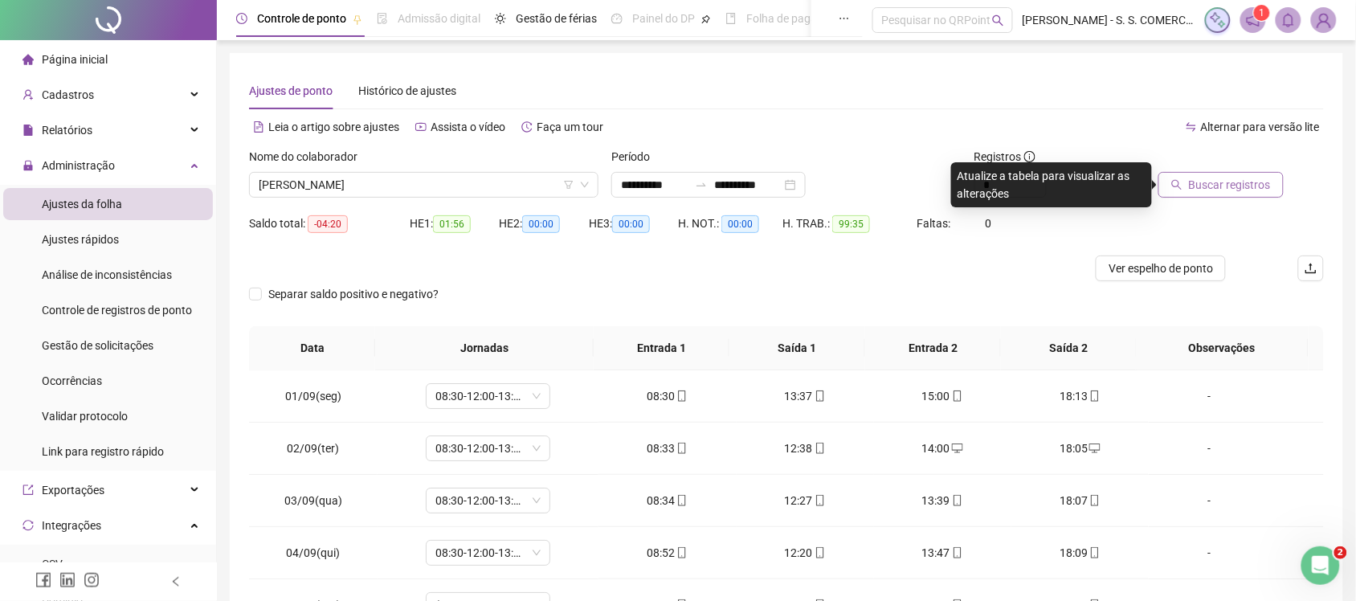
click at [1239, 177] on span "Buscar registros" at bounding box center [1230, 185] width 82 height 18
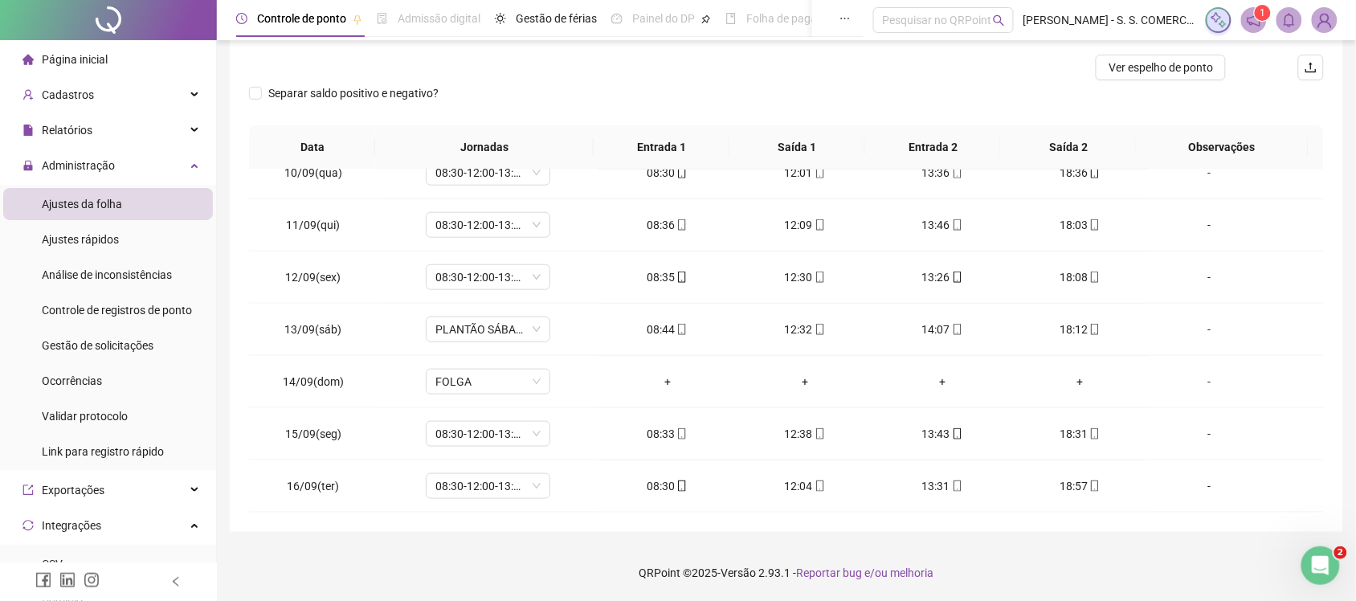
scroll to position [0, 0]
